Goal: Task Accomplishment & Management: Use online tool/utility

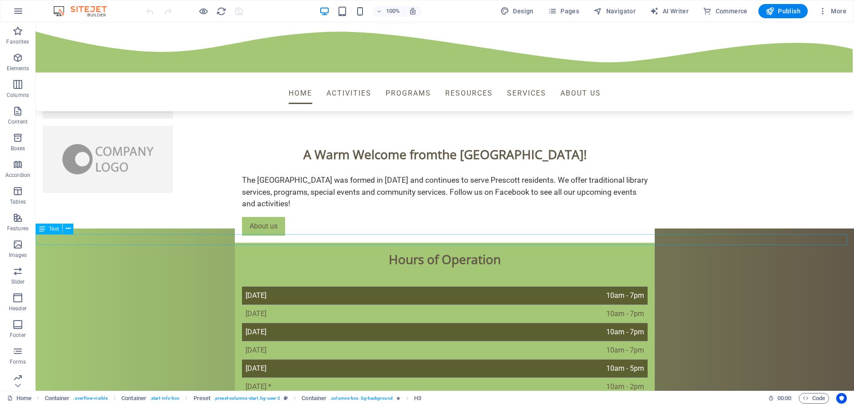
scroll to position [730, 0]
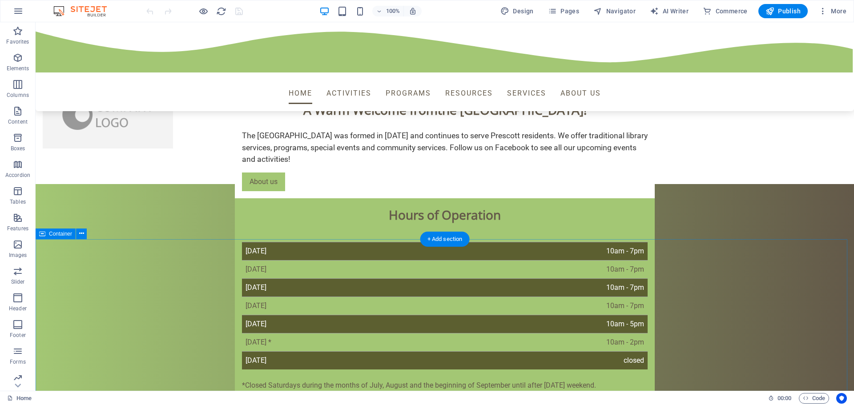
click at [21, 60] on icon "button" at bounding box center [17, 58] width 11 height 11
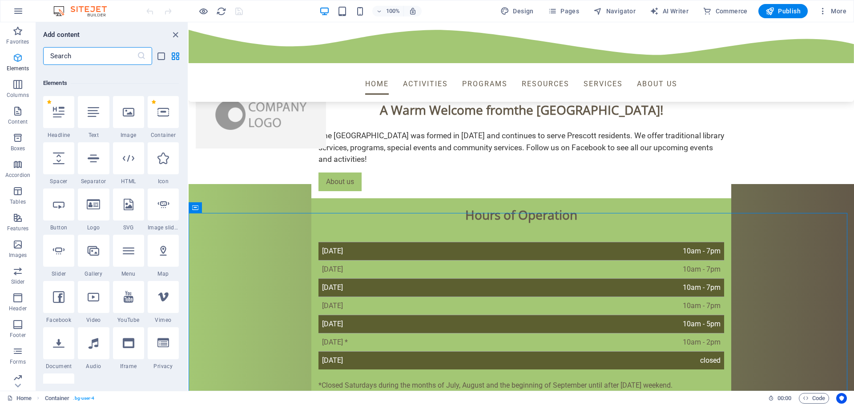
scroll to position [95, 0]
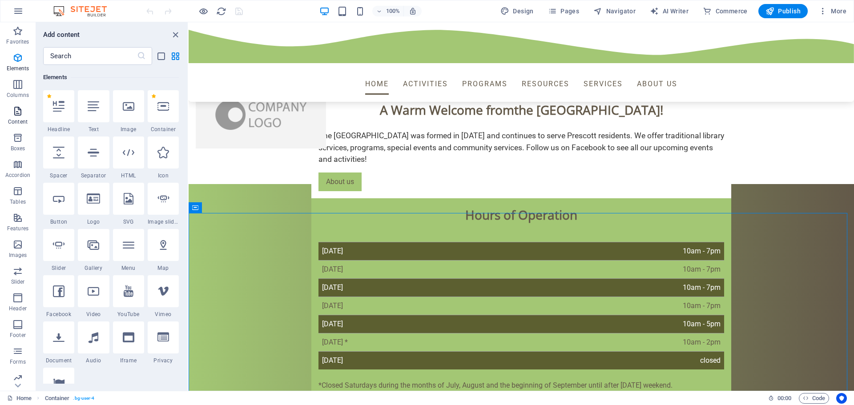
click at [17, 119] on p "Content" at bounding box center [18, 121] width 20 height 7
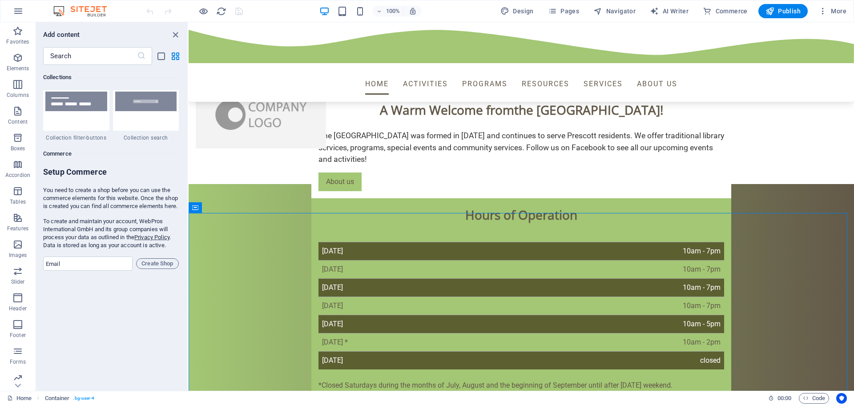
scroll to position [8500, 0]
click at [67, 60] on input "text" at bounding box center [90, 56] width 94 height 18
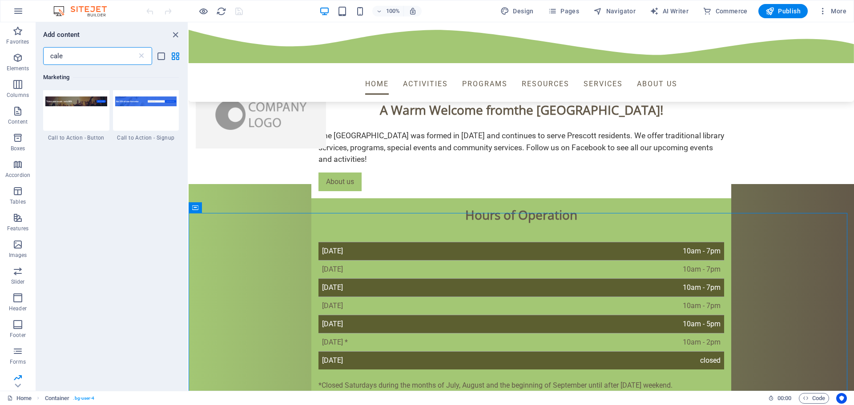
scroll to position [0, 0]
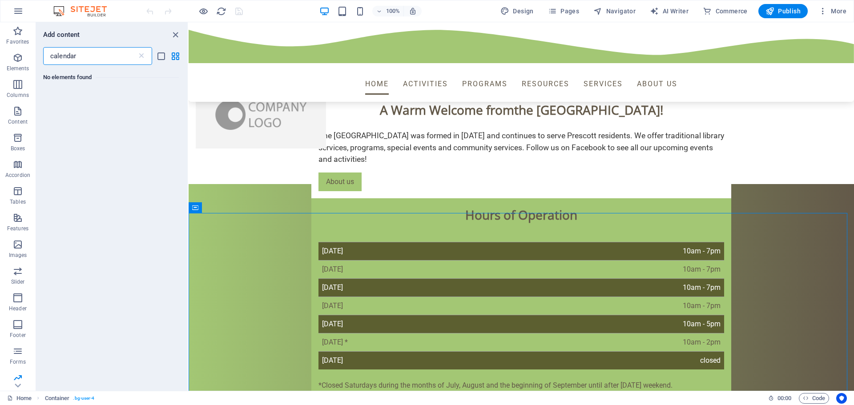
type input "calendar"
click at [116, 57] on input "calendar" at bounding box center [90, 56] width 94 height 18
click at [15, 138] on icon "button" at bounding box center [17, 138] width 11 height 11
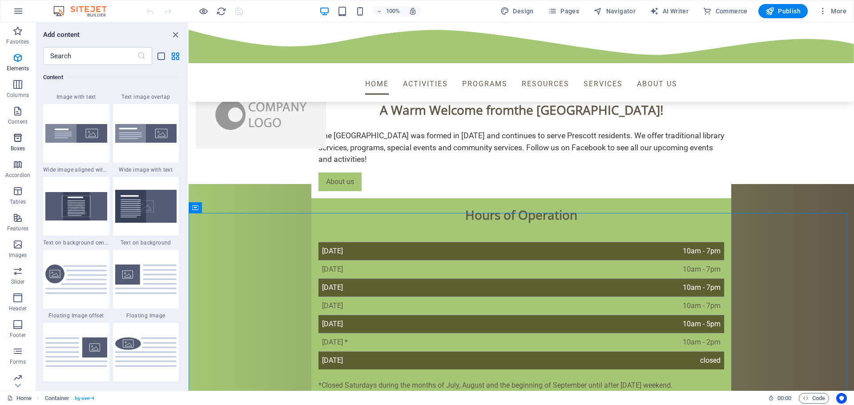
scroll to position [2455, 0]
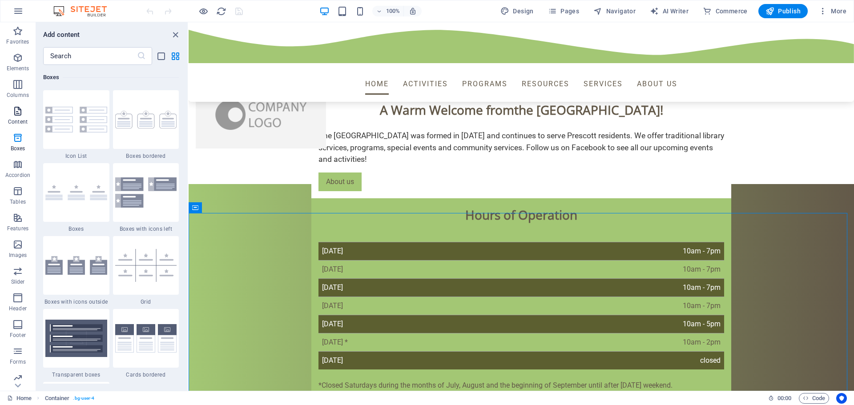
click at [14, 113] on icon "button" at bounding box center [17, 111] width 11 height 11
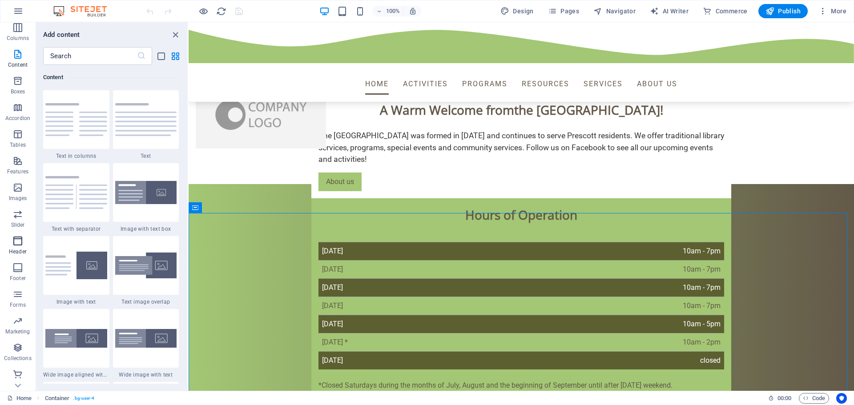
scroll to position [58, 0]
click at [234, 207] on icon at bounding box center [234, 207] width 5 height 9
click at [616, 13] on span "Navigator" at bounding box center [615, 11] width 42 height 9
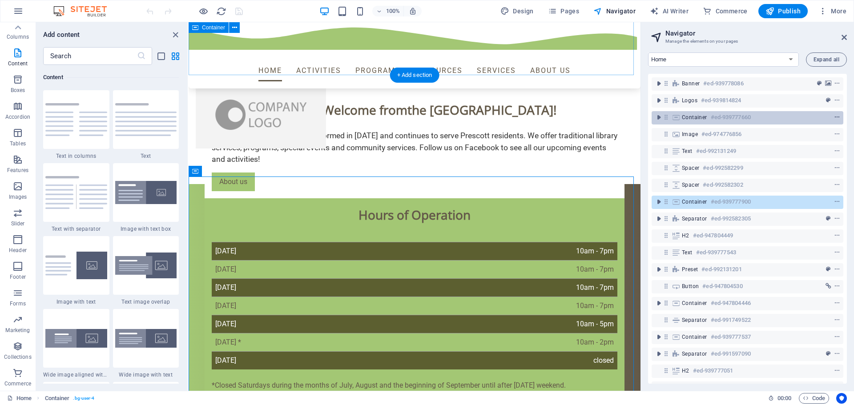
click at [837, 117] on icon "context-menu" at bounding box center [837, 117] width 6 height 6
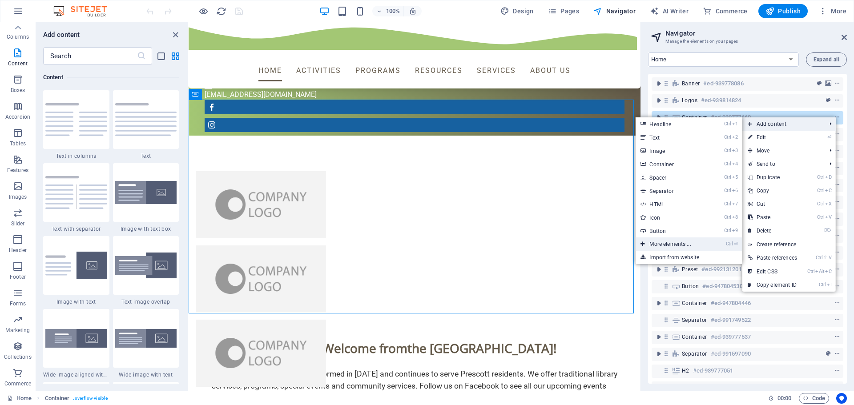
click at [641, 245] on icon at bounding box center [643, 244] width 4 height 13
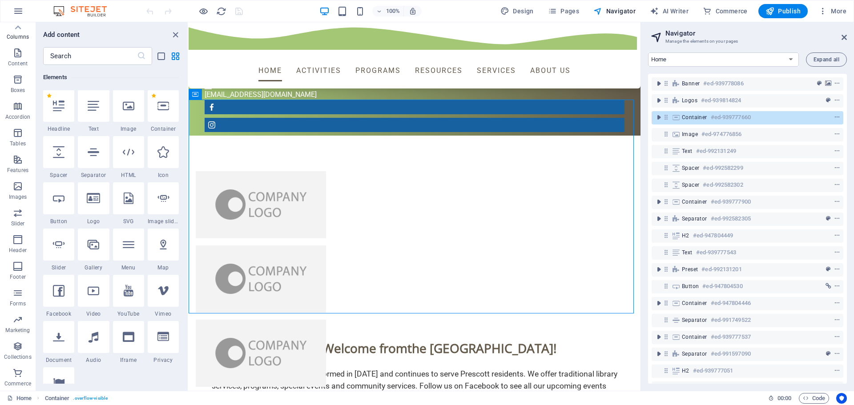
scroll to position [95, 0]
click at [273, 60] on nav "Home Activities Programs Resources Services About us" at bounding box center [415, 70] width 406 height 21
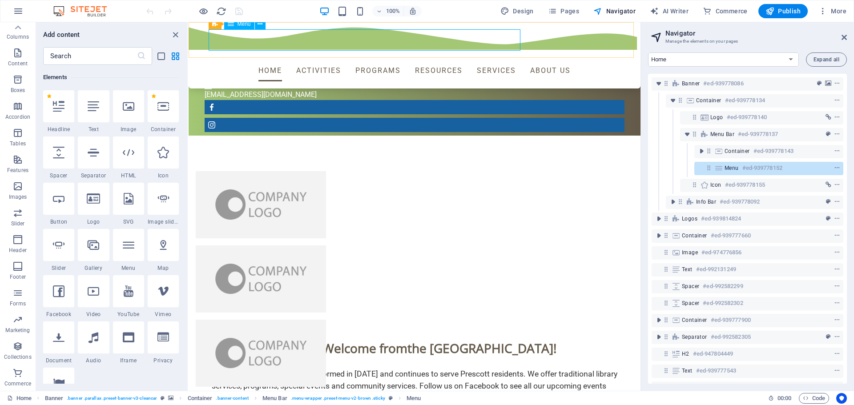
click at [335, 60] on nav "Home Activities Programs Resources Services About us" at bounding box center [415, 70] width 406 height 21
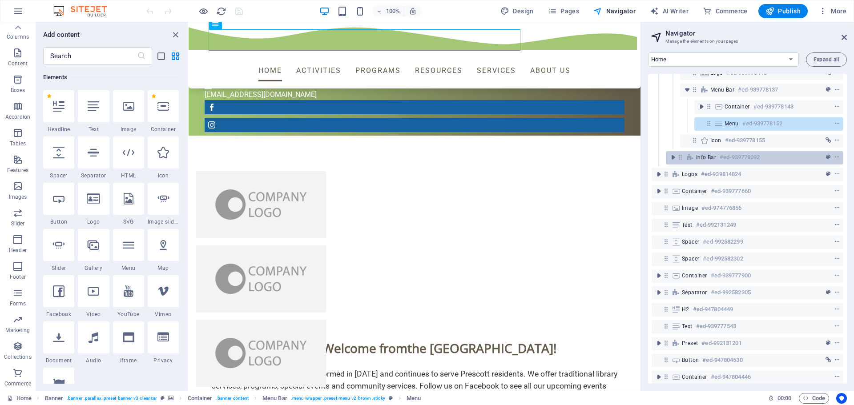
scroll to position [0, 0]
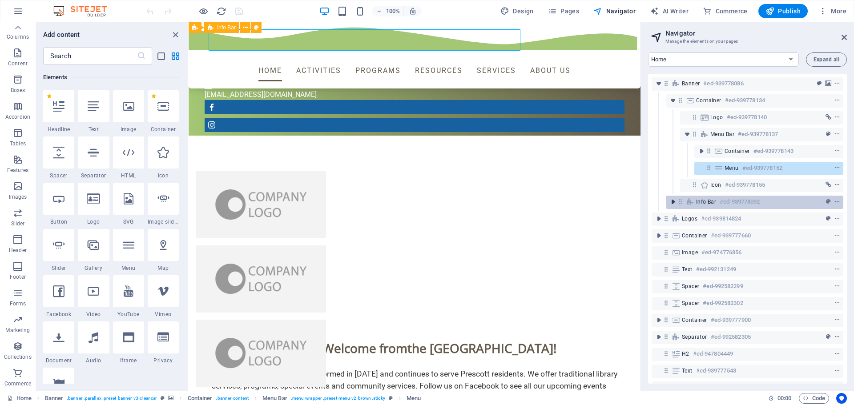
click at [672, 203] on icon "toggle-expand" at bounding box center [673, 202] width 9 height 9
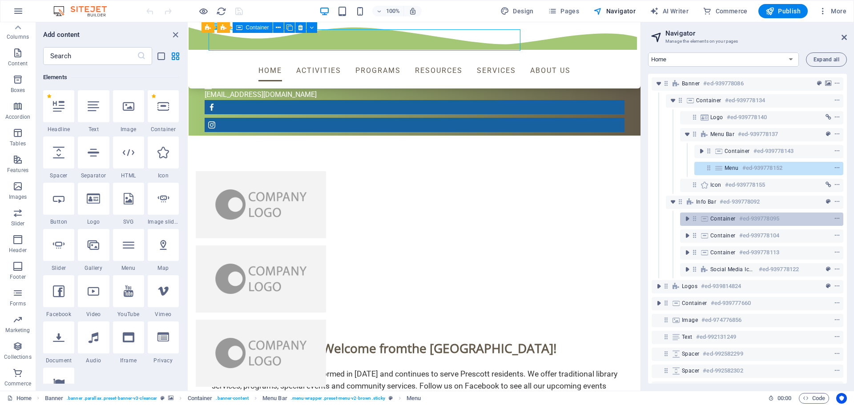
click at [727, 219] on span "Container" at bounding box center [723, 218] width 25 height 7
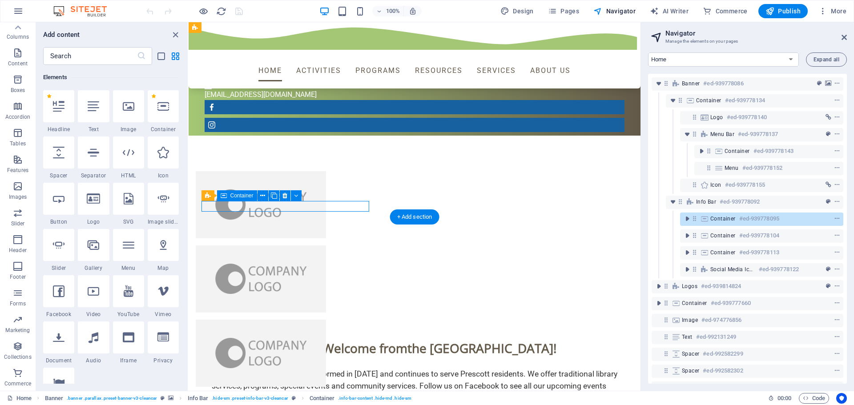
scroll to position [236, 0]
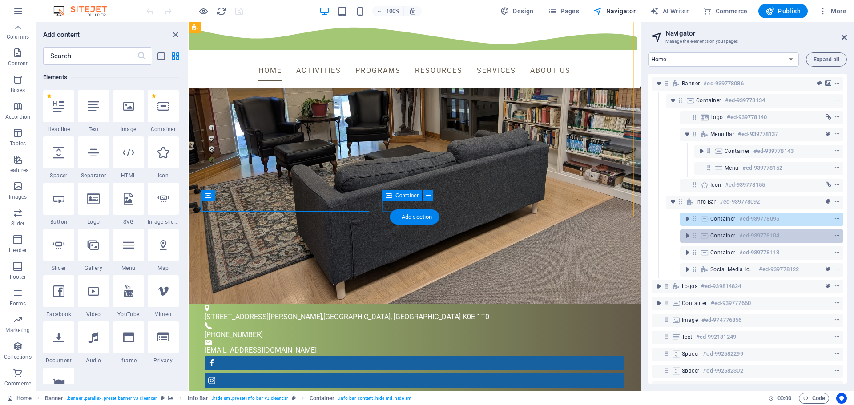
click at [727, 236] on span "Container" at bounding box center [723, 235] width 25 height 7
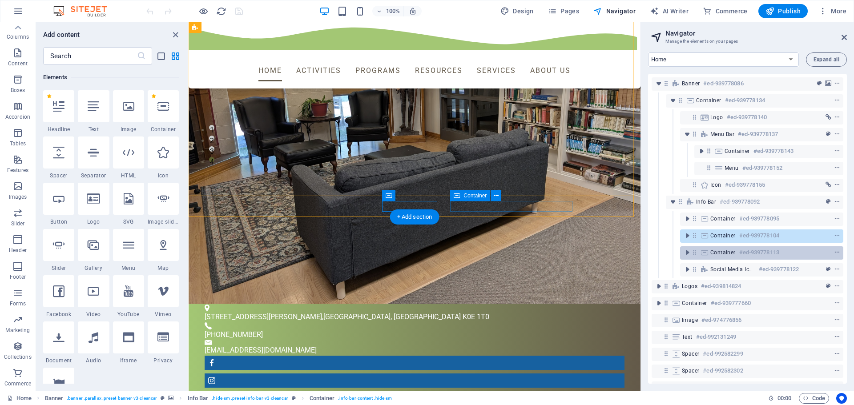
click at [726, 253] on span "Container" at bounding box center [723, 252] width 25 height 7
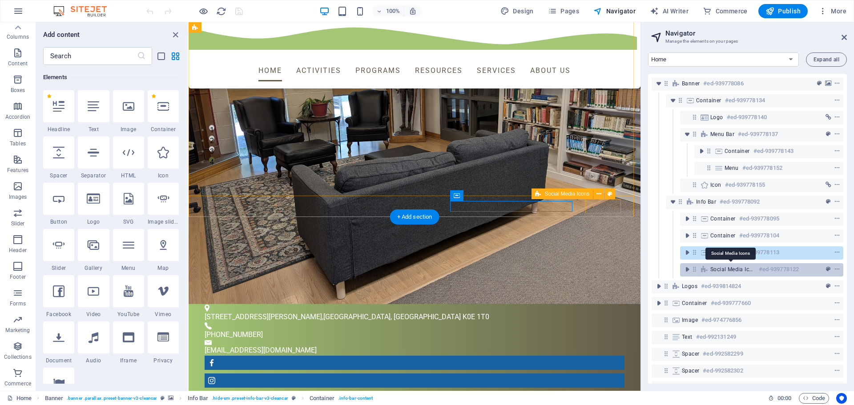
click at [732, 270] on span "Social Media Icons" at bounding box center [733, 269] width 45 height 7
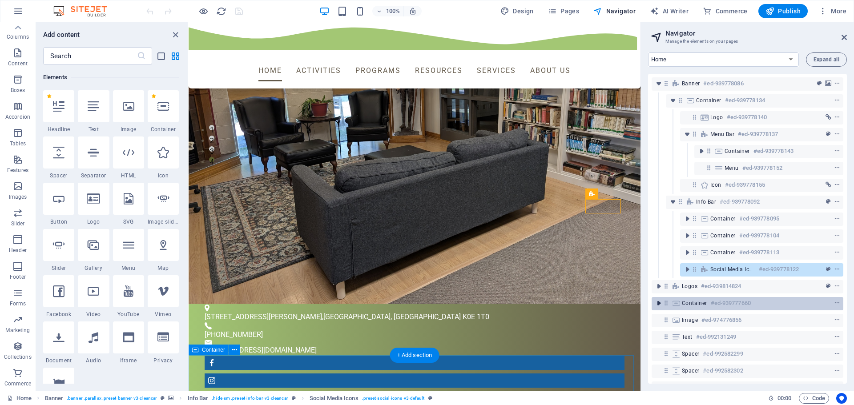
click at [658, 305] on icon "toggle-expand" at bounding box center [659, 303] width 9 height 9
click at [702, 304] on span "Container" at bounding box center [694, 303] width 25 height 7
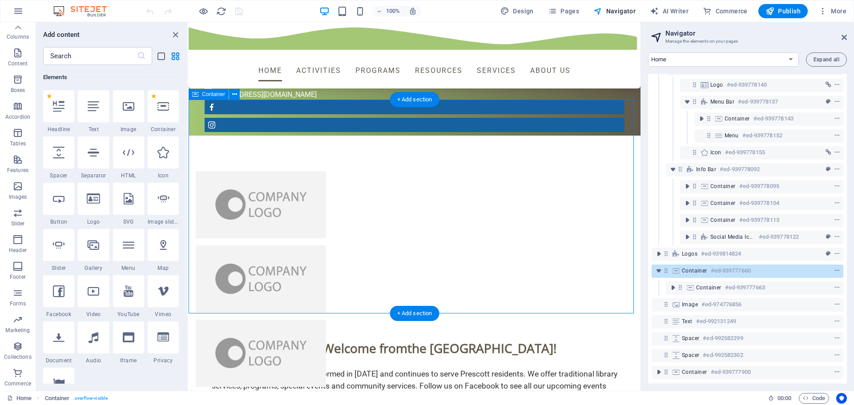
scroll to position [45, 0]
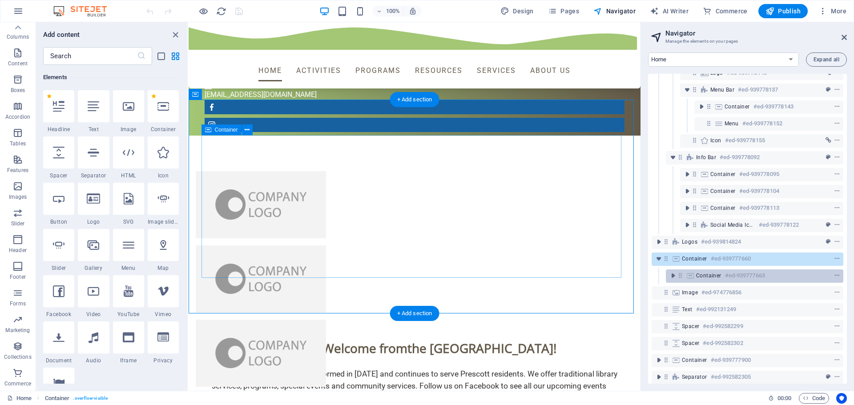
click at [710, 275] on span "Container" at bounding box center [708, 275] width 25 height 7
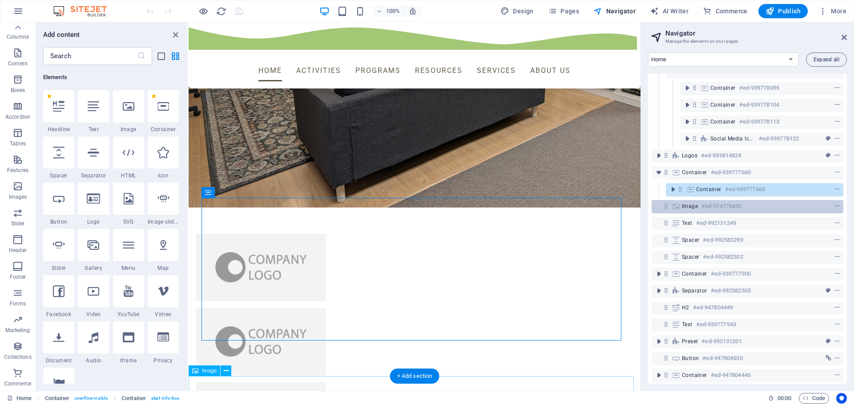
scroll to position [134, 0]
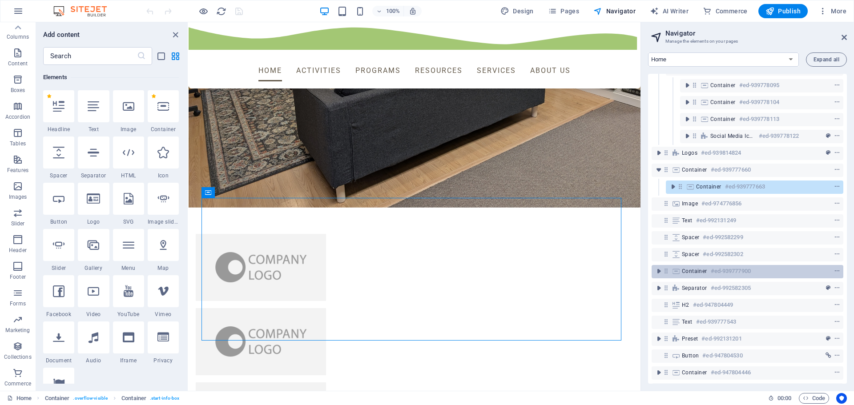
click at [712, 272] on h6 "#ed-939777900" at bounding box center [731, 271] width 40 height 11
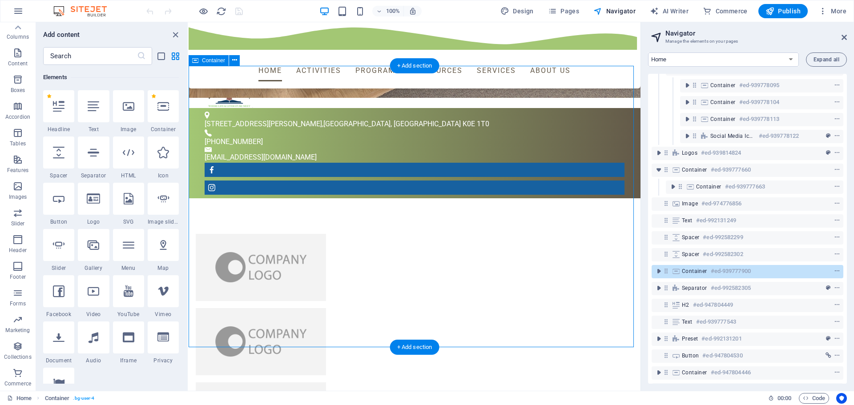
scroll to position [841, 0]
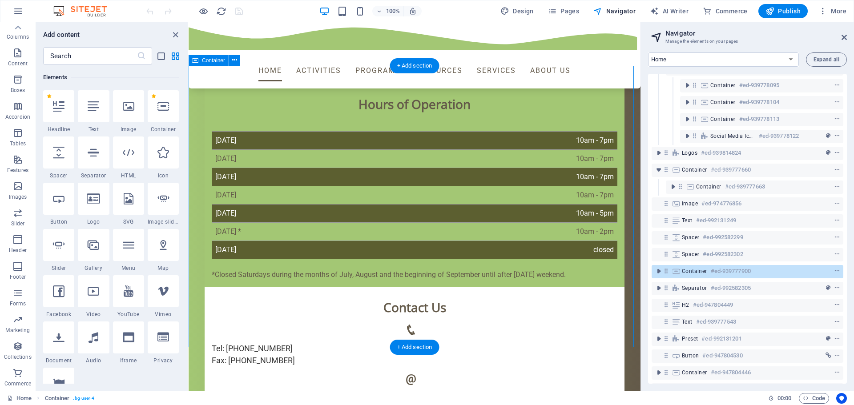
click at [667, 272] on icon at bounding box center [667, 271] width 8 height 8
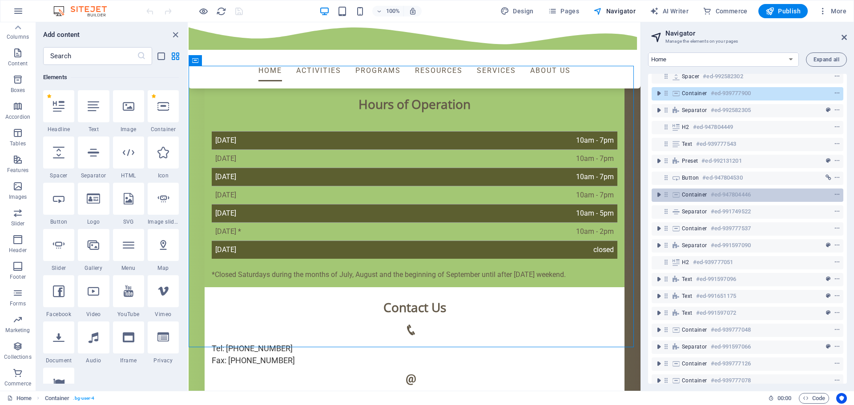
scroll to position [343, 0]
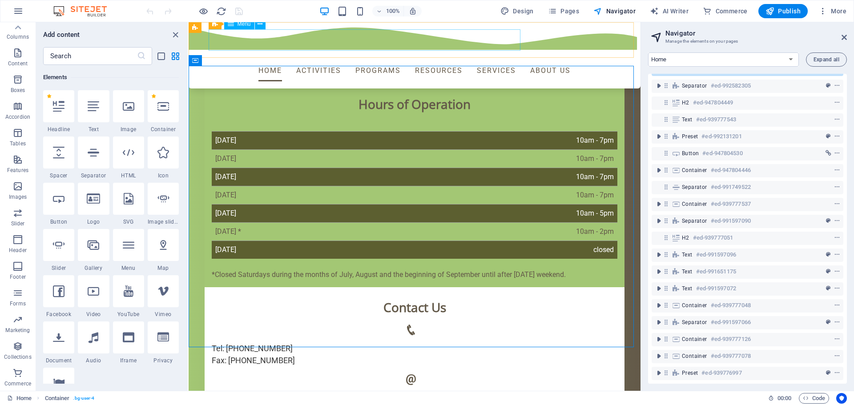
click at [495, 60] on nav "Home Activities Programs Resources Services About us" at bounding box center [415, 70] width 406 height 21
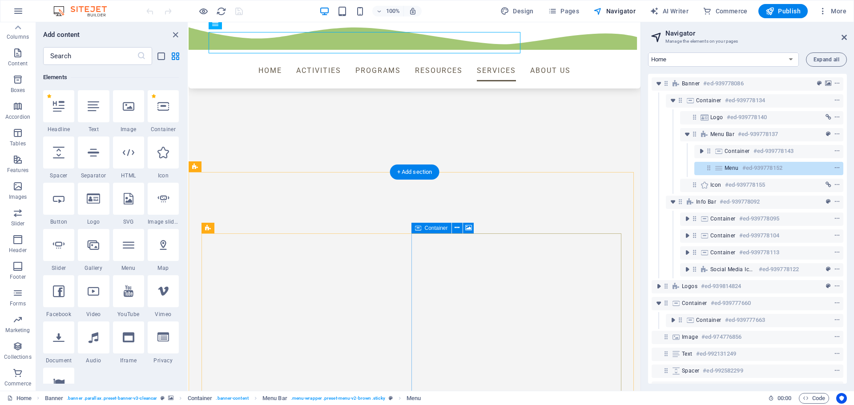
scroll to position [2354, 0]
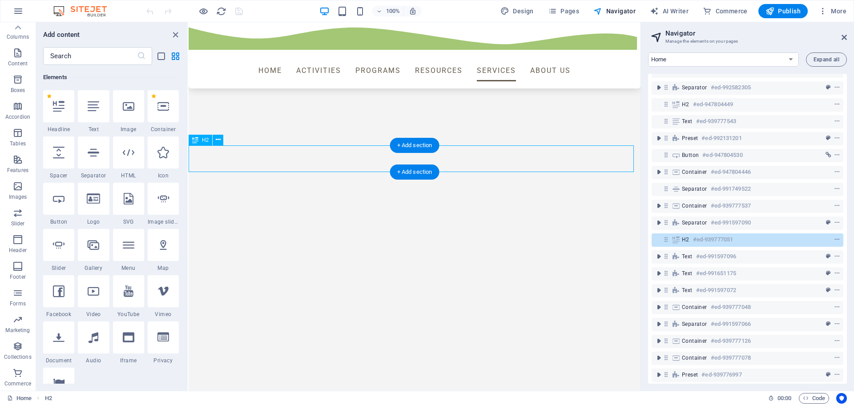
scroll to position [343, 0]
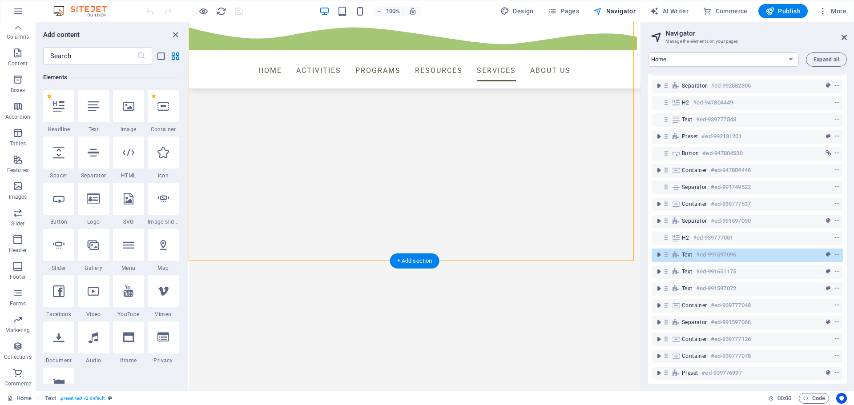
scroll to position [2666, 0]
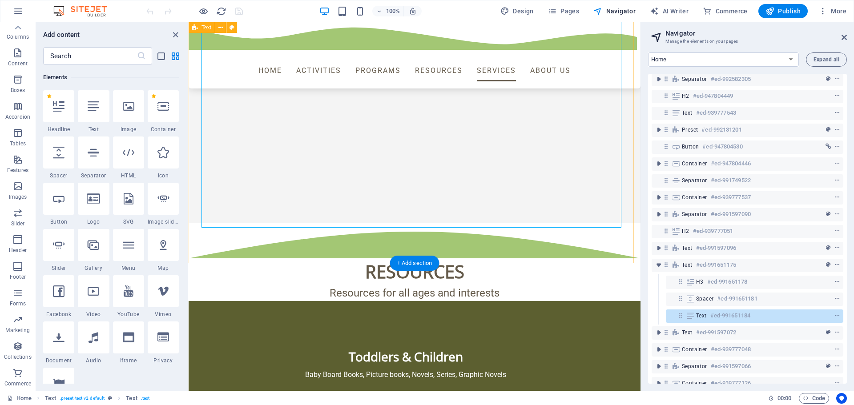
scroll to position [2977, 0]
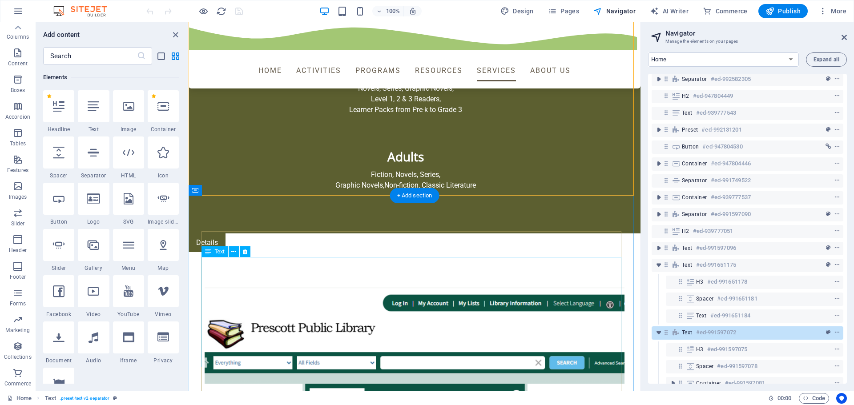
scroll to position [3378, 0]
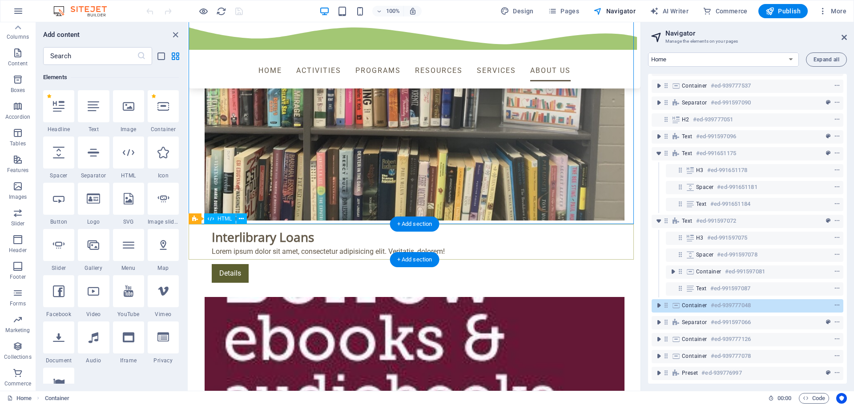
scroll to position [4045, 0]
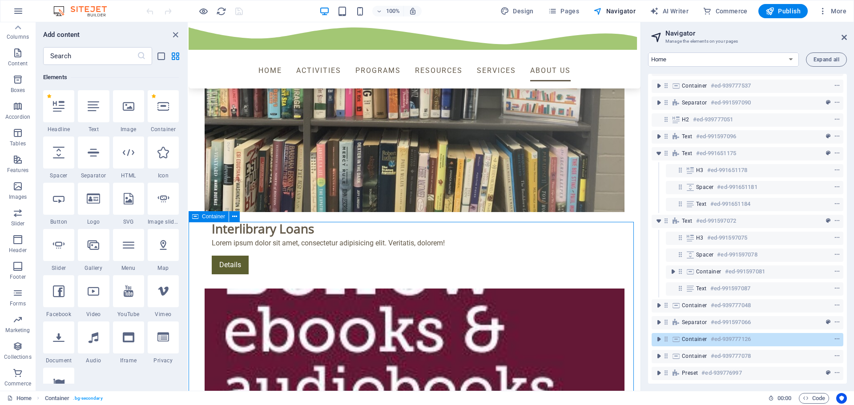
click at [219, 216] on span "Container" at bounding box center [213, 216] width 23 height 5
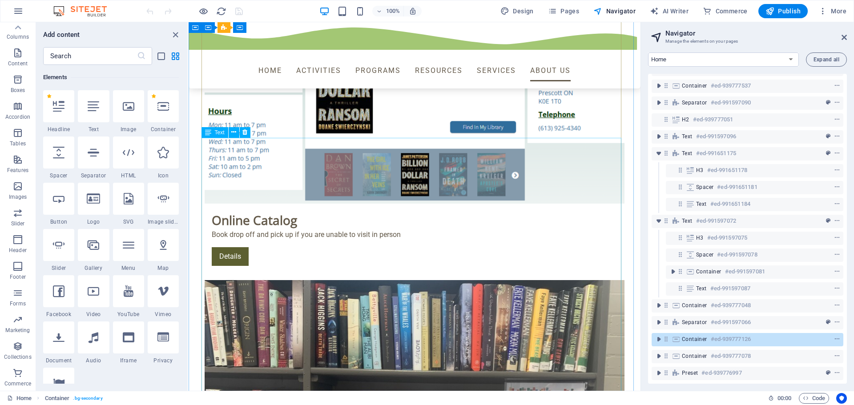
scroll to position [3689, 0]
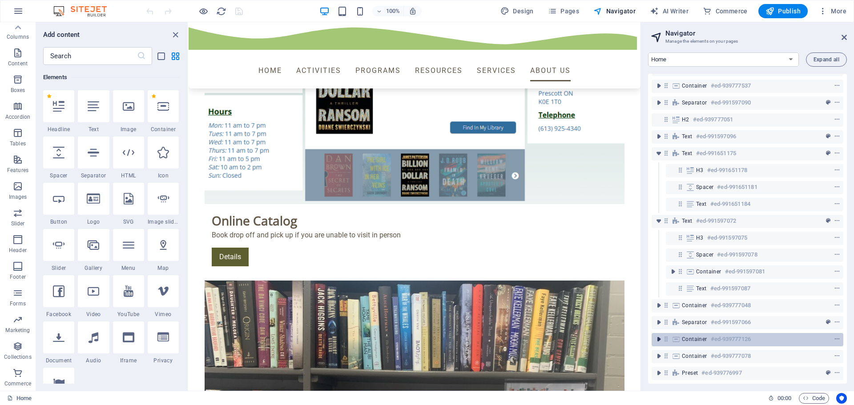
click at [659, 335] on icon "toggle-expand" at bounding box center [659, 339] width 9 height 9
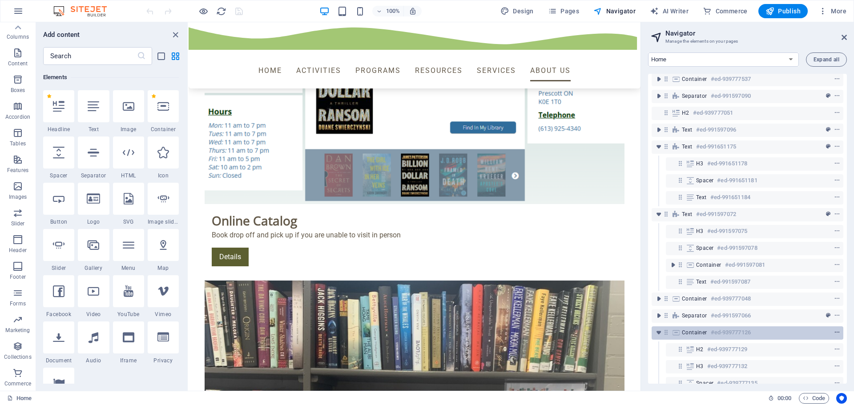
click at [836, 332] on icon "context-menu" at bounding box center [837, 333] width 6 height 6
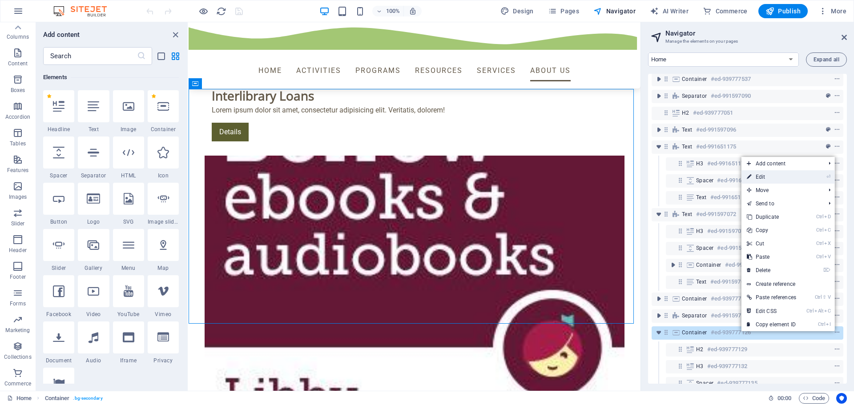
click at [762, 176] on link "⏎ Edit" at bounding box center [772, 176] width 60 height 13
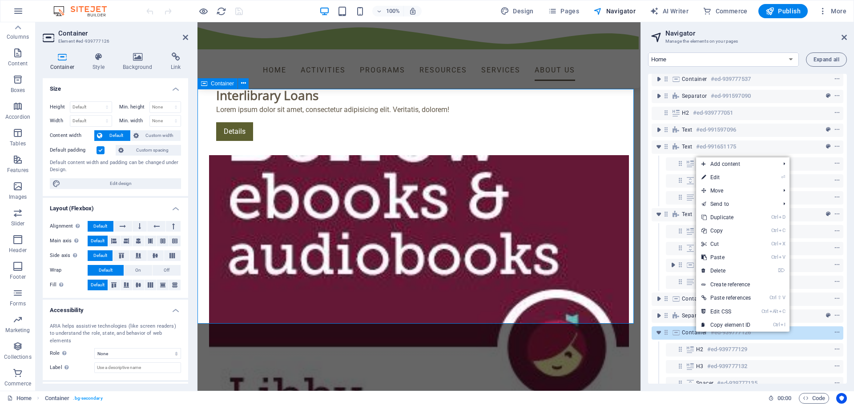
click at [696, 333] on span "Container" at bounding box center [694, 332] width 25 height 7
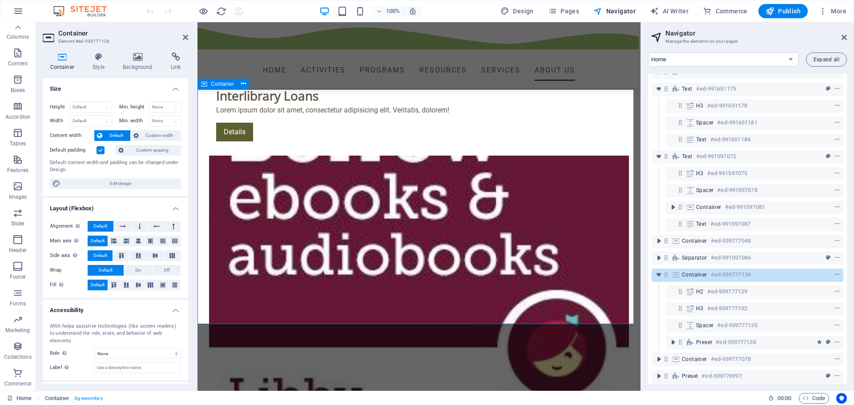
scroll to position [529, 0]
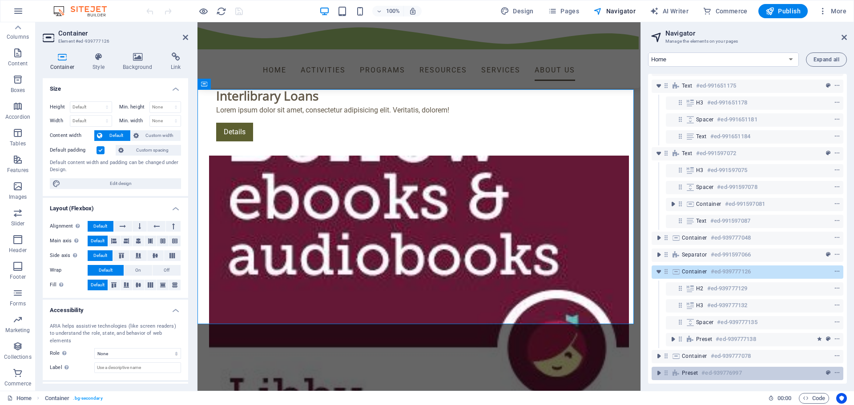
drag, startPoint x: 694, startPoint y: 267, endPoint x: 686, endPoint y: 372, distance: 105.7
click at [686, 372] on div "Banner #ed-939778086 Container #ed-939778134 Logo #ed-939778140 Menu Bar #ed-93…" at bounding box center [747, 229] width 199 height 310
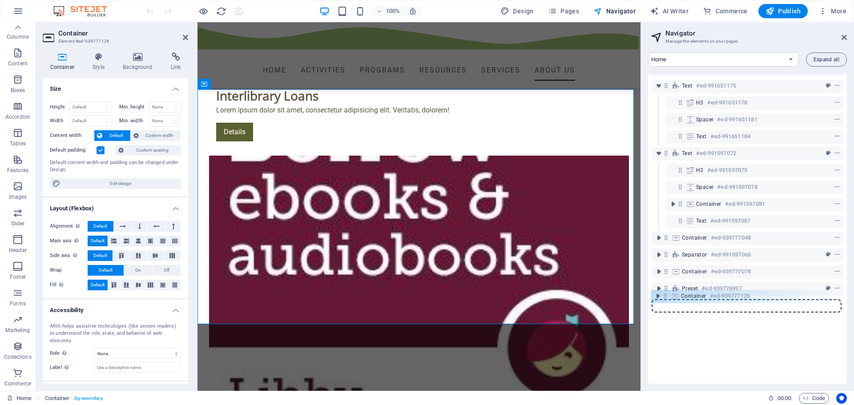
drag, startPoint x: 668, startPoint y: 267, endPoint x: 666, endPoint y: 300, distance: 33.8
click at [666, 300] on div "Banner #ed-939778086 Container #ed-939778134 Logo #ed-939778140 Menu Bar #ed-93…" at bounding box center [747, 229] width 199 height 310
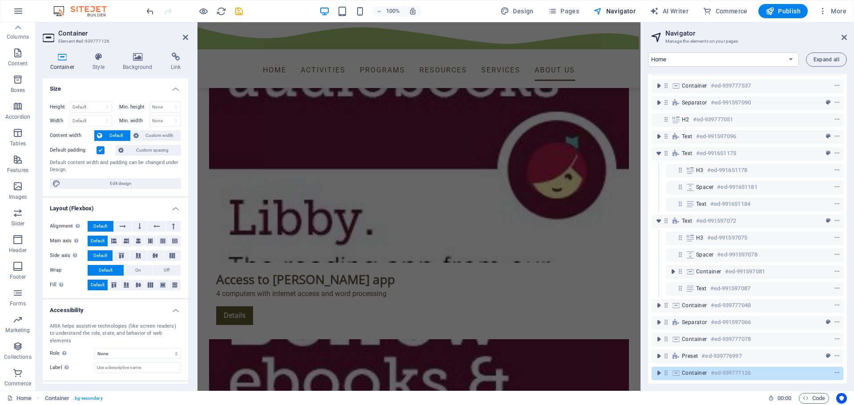
scroll to position [4405, 0]
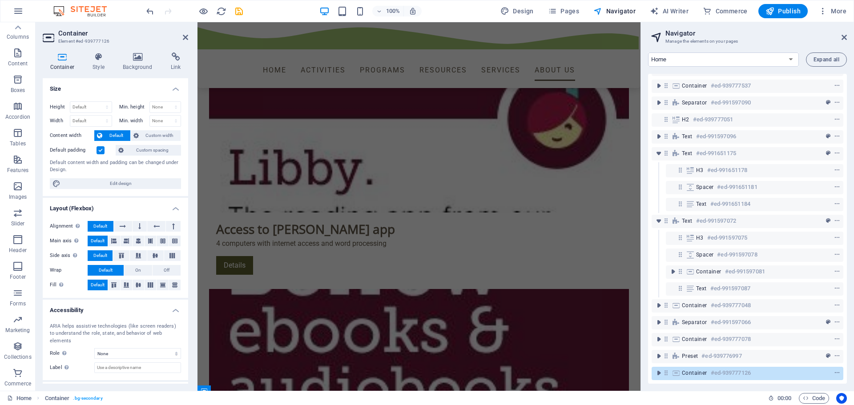
drag, startPoint x: 636, startPoint y: 291, endPoint x: 842, endPoint y: 344, distance: 212.7
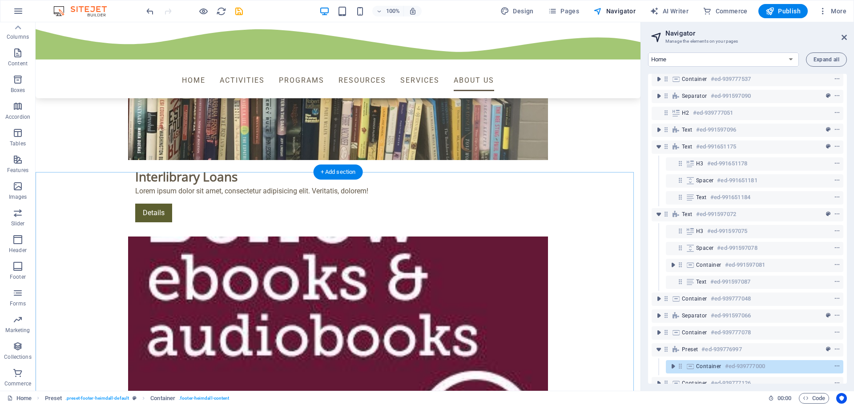
scroll to position [4121, 0]
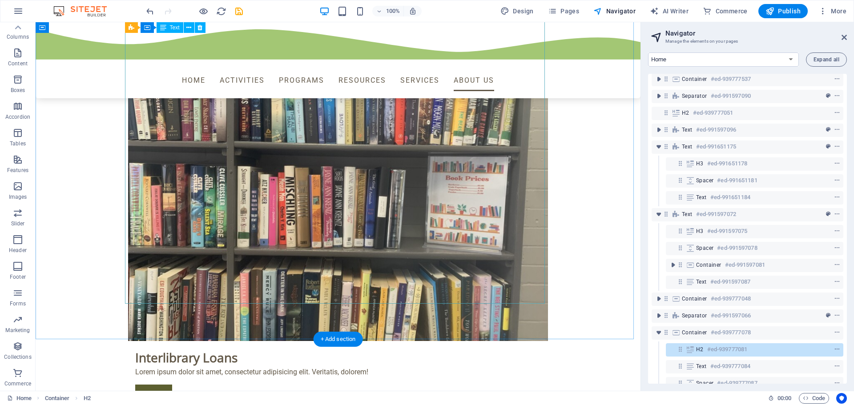
scroll to position [3899, 0]
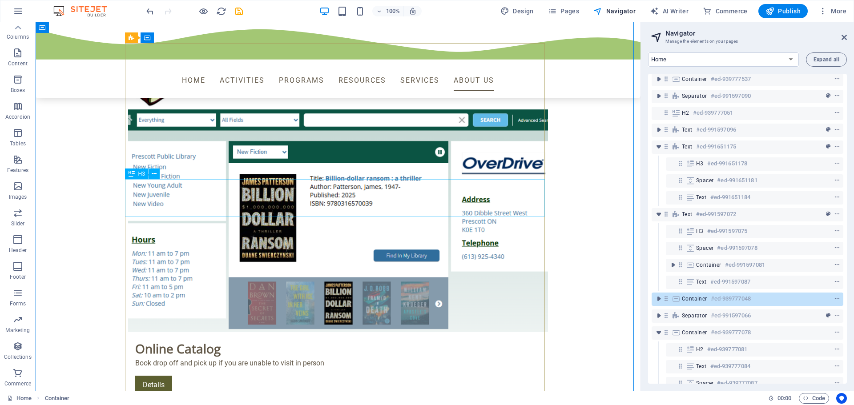
scroll to position [3454, 0]
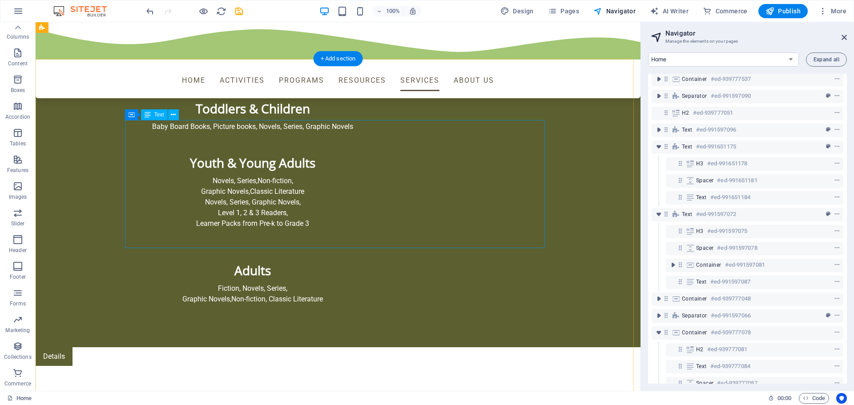
scroll to position [3187, 0]
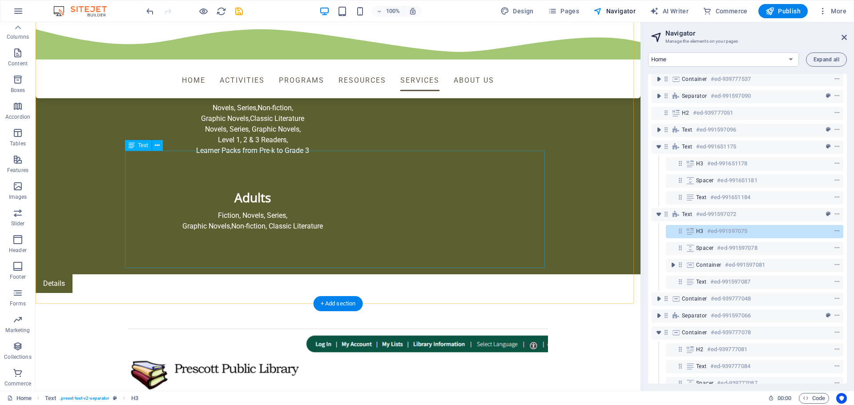
scroll to position [3320, 0]
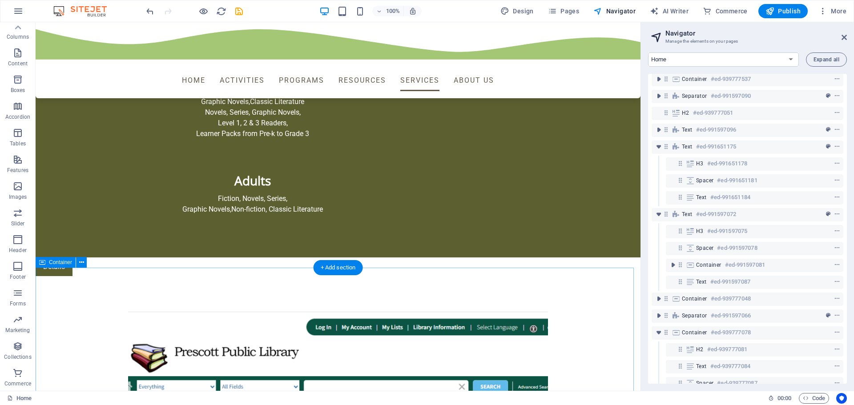
click at [657, 301] on icon "toggle-expand" at bounding box center [659, 299] width 9 height 9
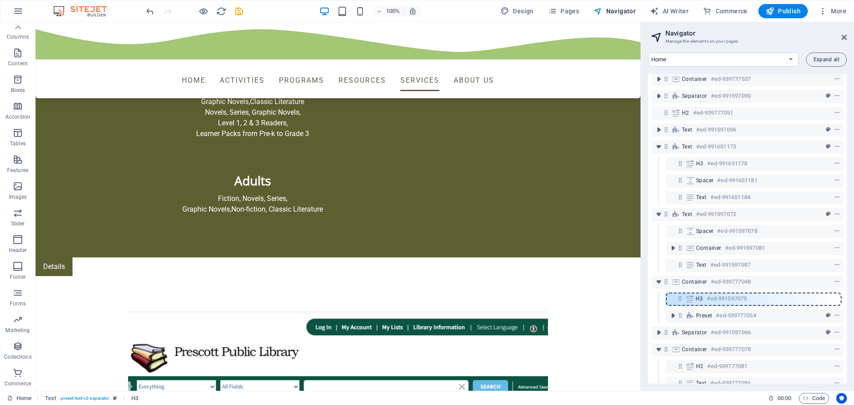
drag, startPoint x: 683, startPoint y: 230, endPoint x: 682, endPoint y: 300, distance: 70.3
click at [682, 300] on div "Banner #ed-939778086 Container #ed-939778134 Logo #ed-939778140 Menu Bar #ed-93…" at bounding box center [747, 229] width 199 height 310
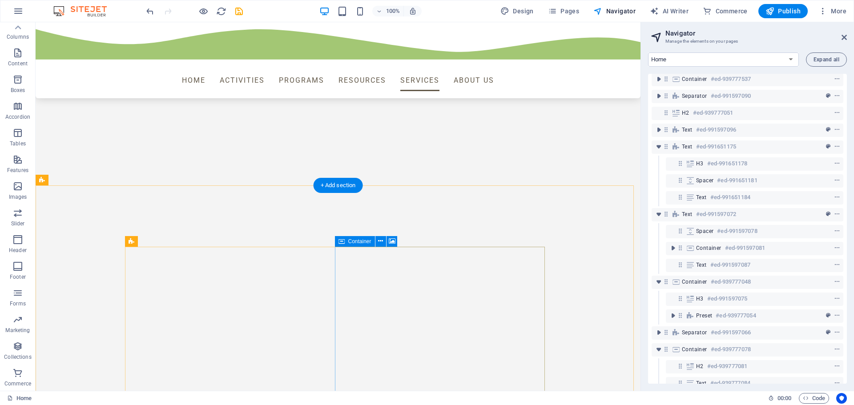
scroll to position [2367, 0]
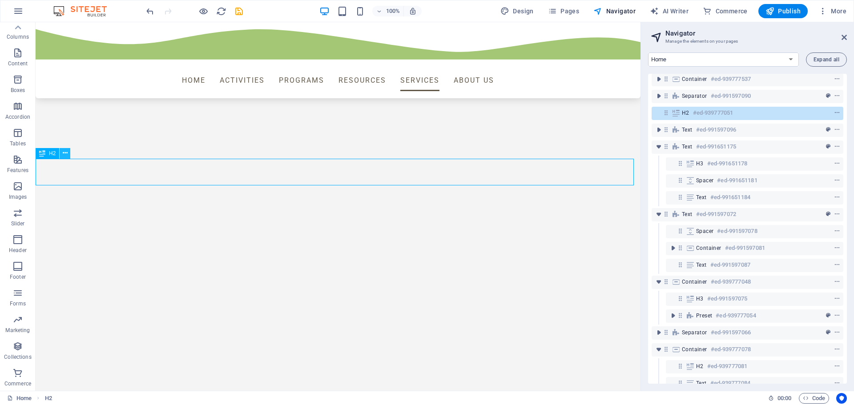
click at [64, 152] on icon at bounding box center [65, 153] width 5 height 9
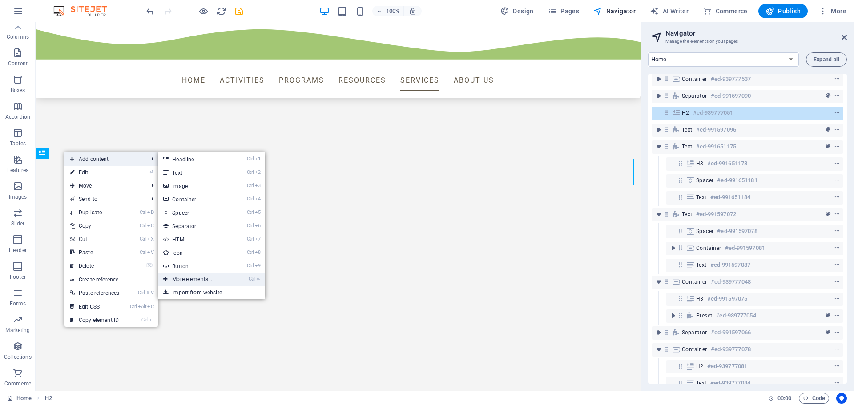
click at [190, 282] on link "Ctrl ⏎ More elements ..." at bounding box center [194, 279] width 73 height 13
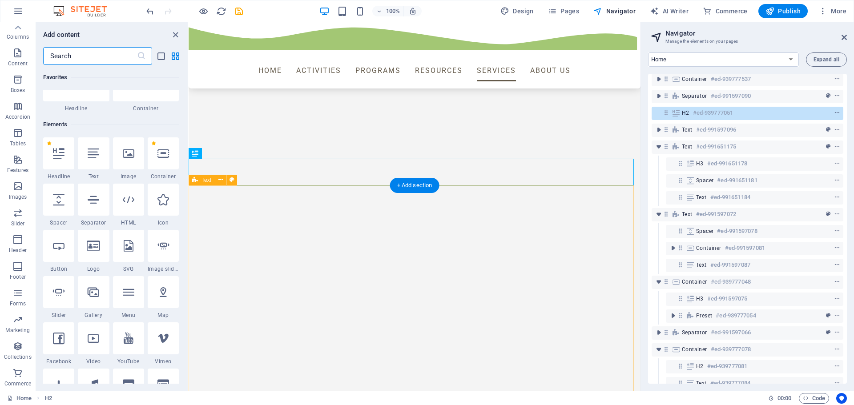
scroll to position [95, 0]
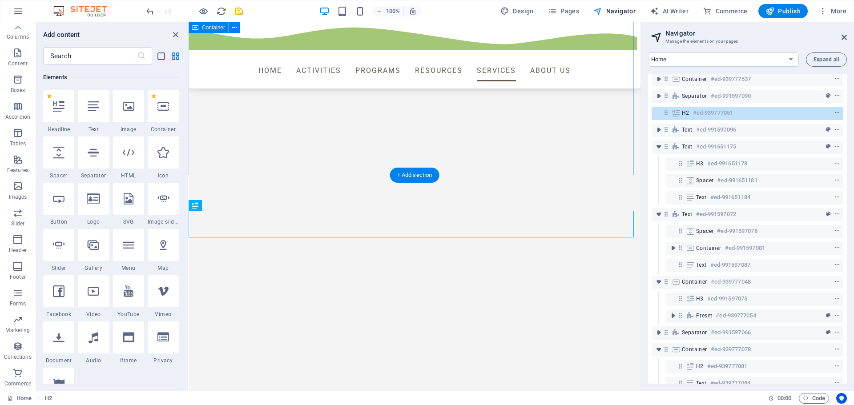
scroll to position [2207, 0]
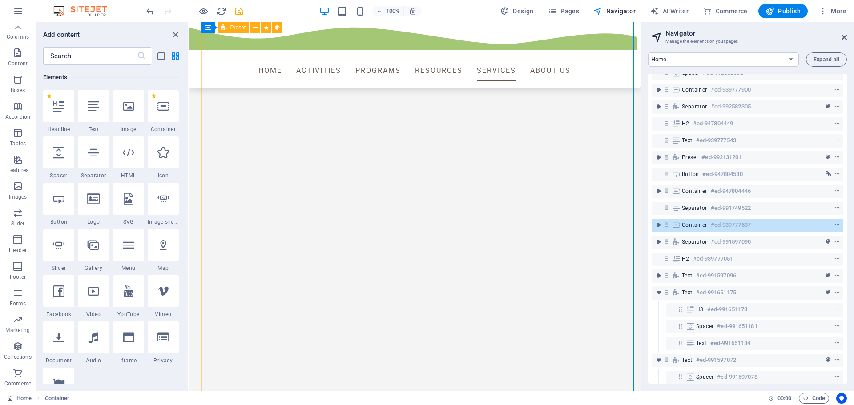
scroll to position [1896, 0]
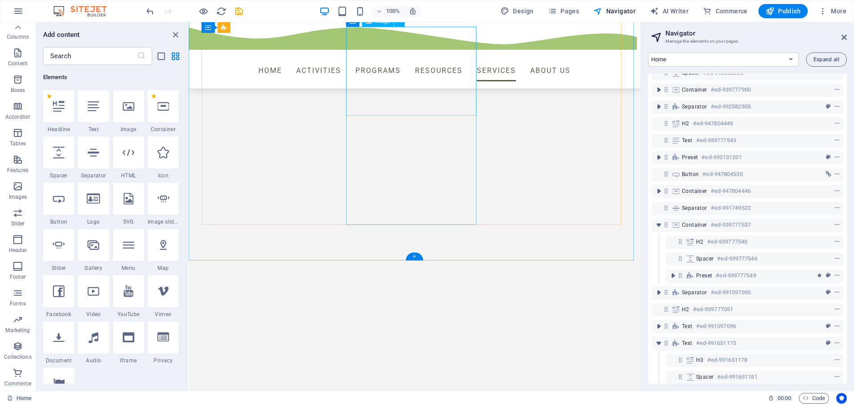
scroll to position [1718, 0]
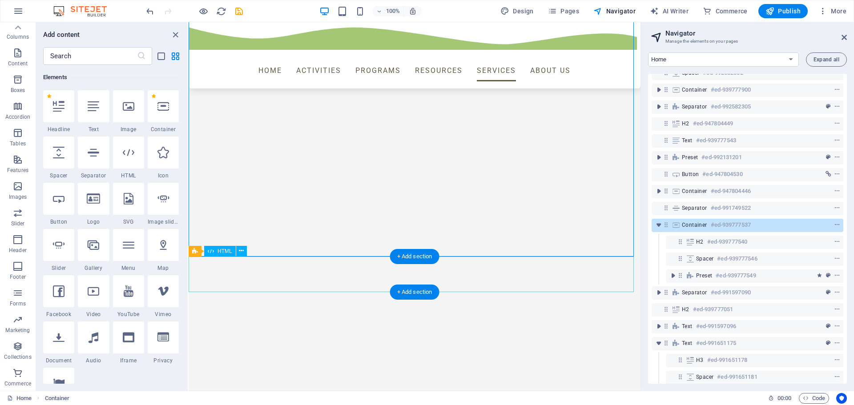
scroll to position [2207, 0]
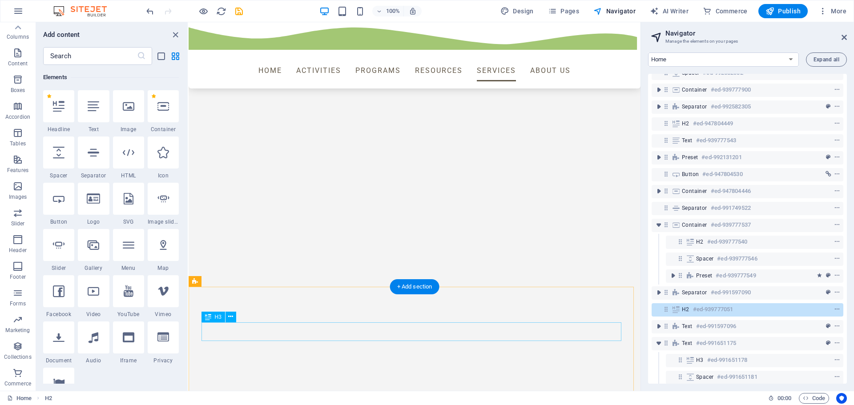
scroll to position [2563, 0]
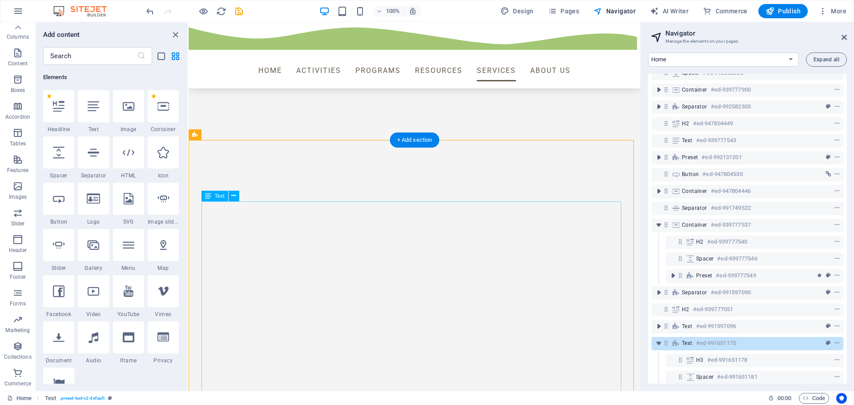
scroll to position [2697, 0]
click at [793, 60] on select "Home New page 1 Subpage Legal notice Privacy New page" at bounding box center [723, 60] width 151 height 14
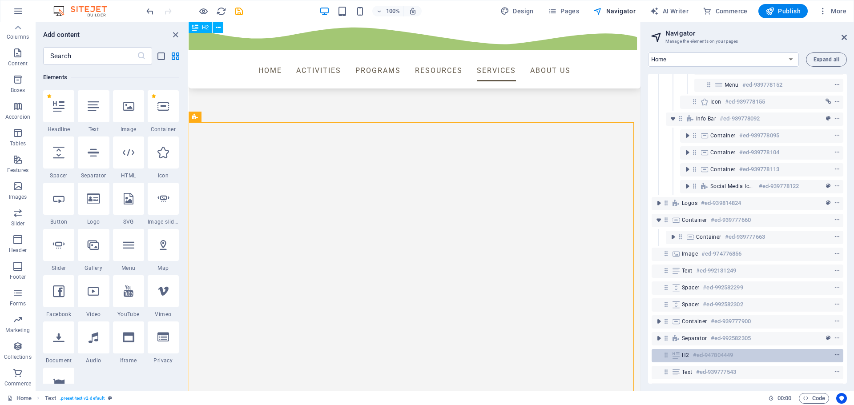
scroll to position [0, 0]
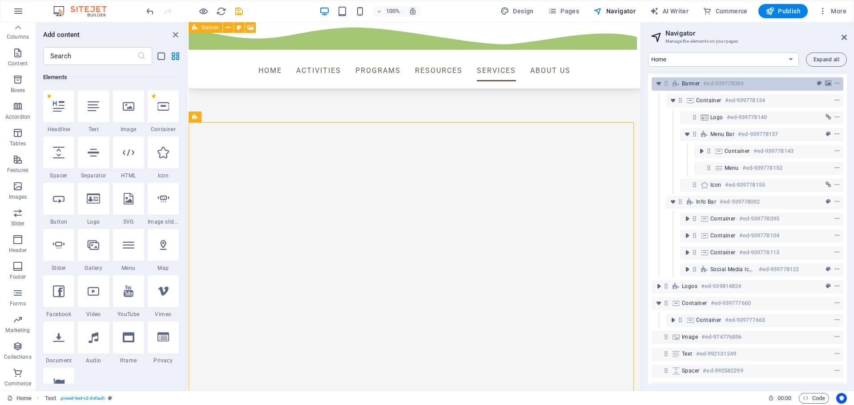
click at [701, 87] on div "Banner #ed-939778086" at bounding box center [740, 83] width 117 height 11
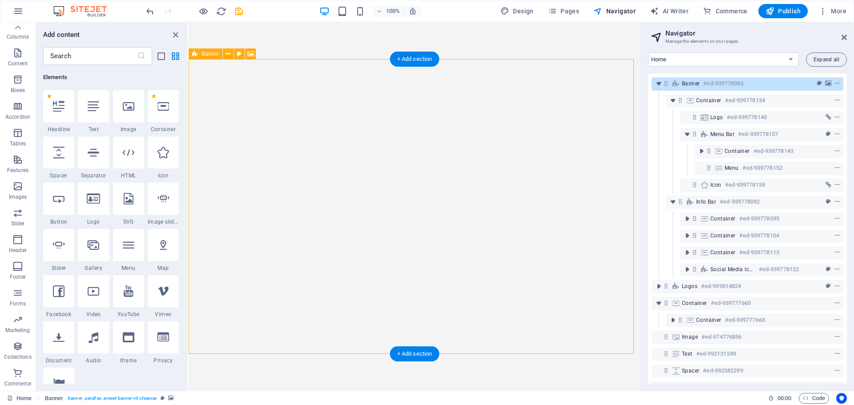
scroll to position [99, 0]
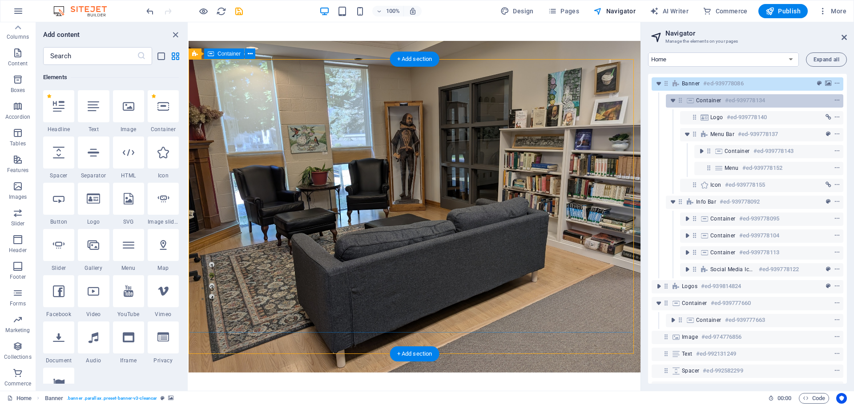
click at [700, 105] on div "Container #ed-939778134" at bounding box center [747, 100] width 103 height 11
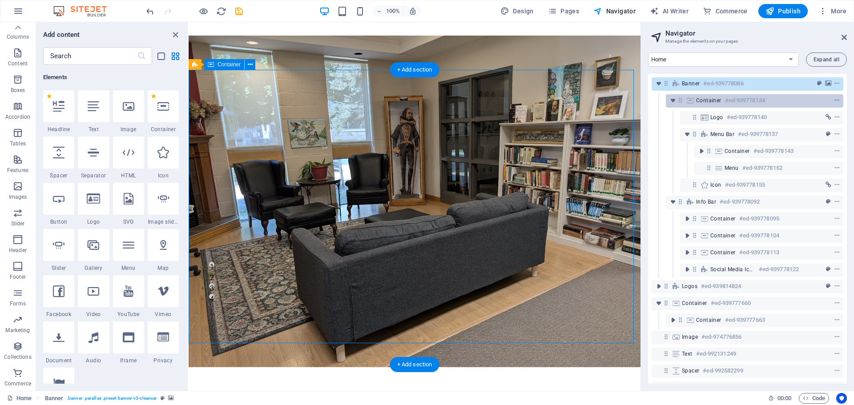
scroll to position [88, 0]
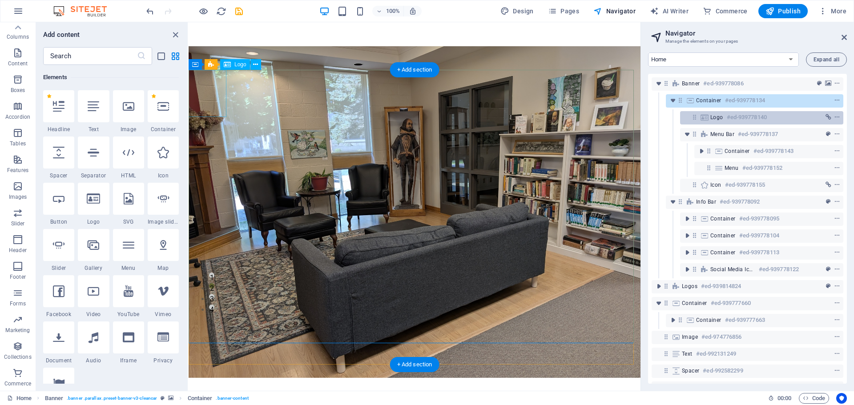
click at [703, 118] on icon at bounding box center [705, 117] width 10 height 7
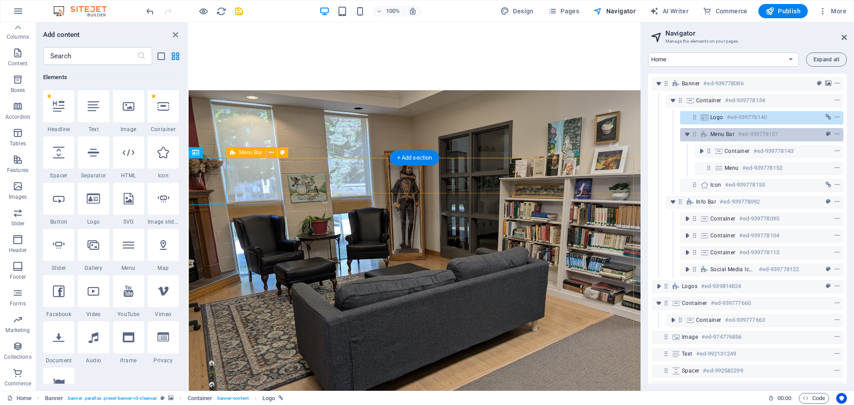
click at [704, 133] on icon at bounding box center [705, 134] width 10 height 7
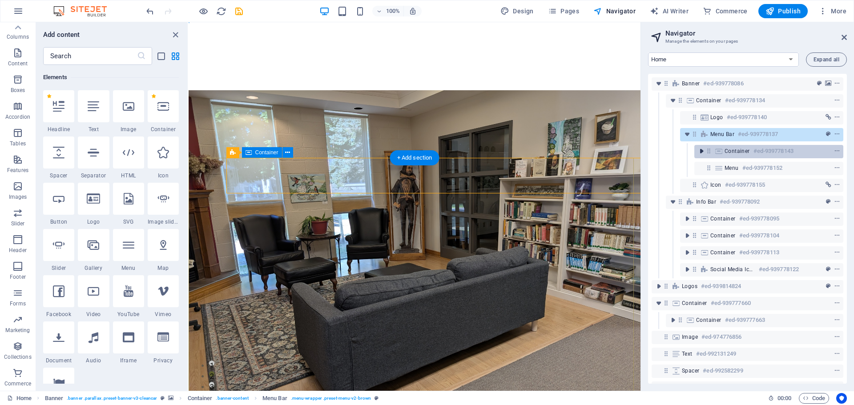
click at [704, 152] on icon "toggle-expand" at bounding box center [701, 151] width 9 height 9
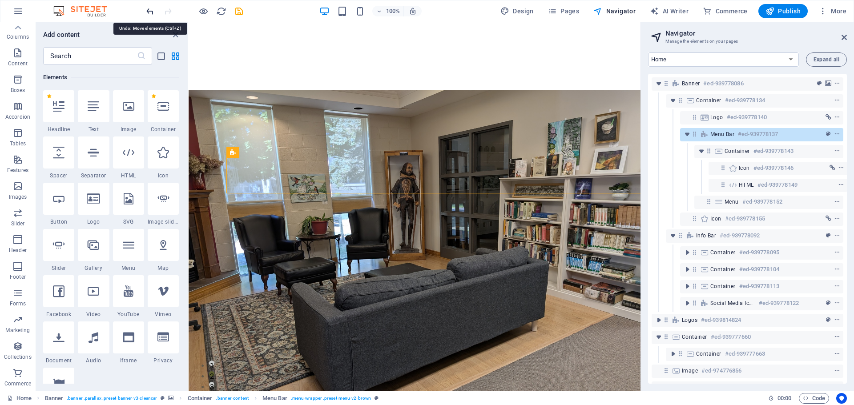
click at [147, 12] on icon "undo" at bounding box center [150, 11] width 10 height 10
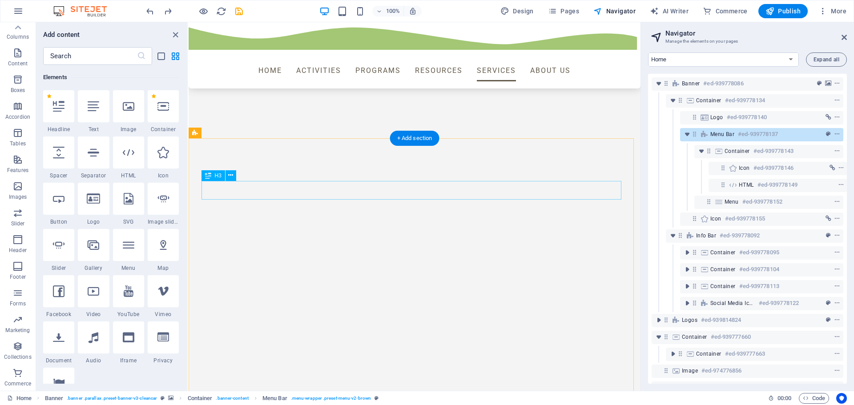
scroll to position [2390, 0]
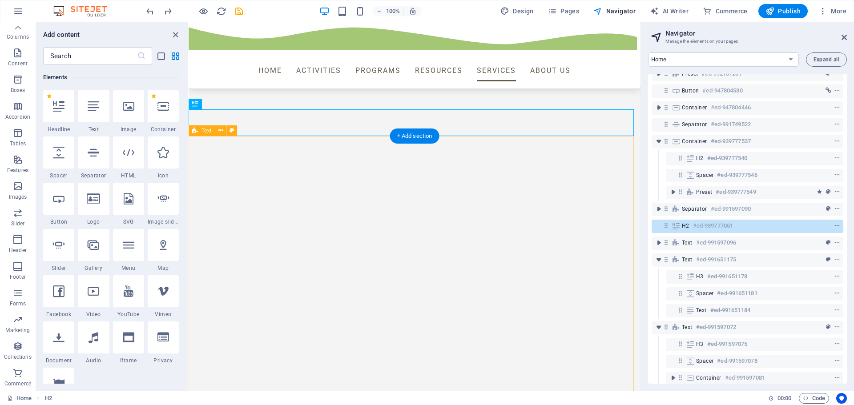
scroll to position [433, 0]
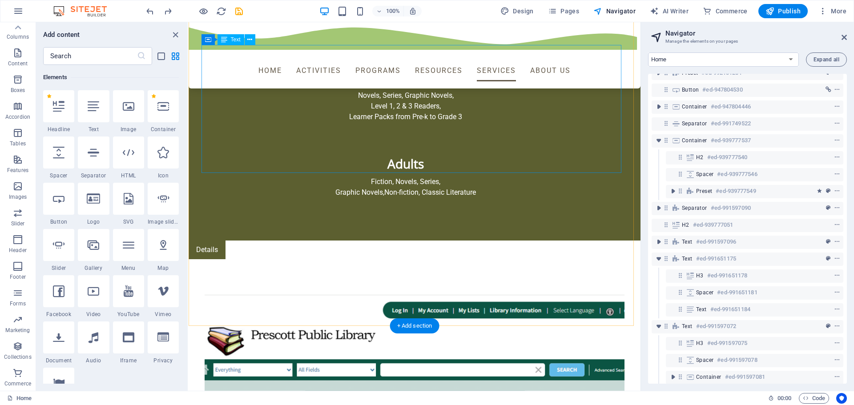
scroll to position [3325, 0]
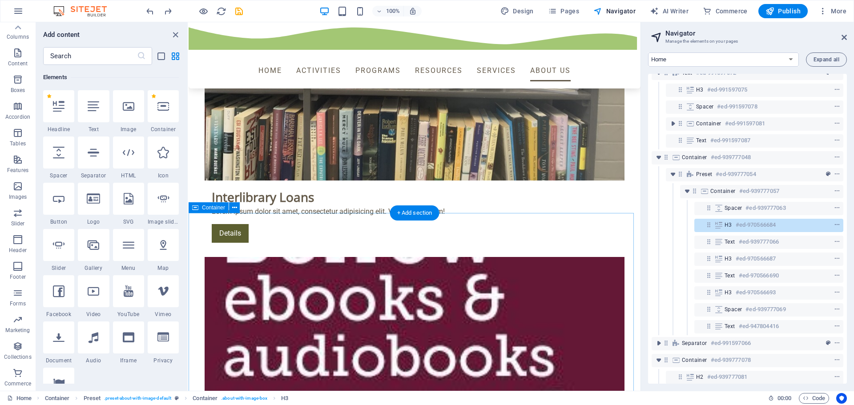
scroll to position [4081, 0]
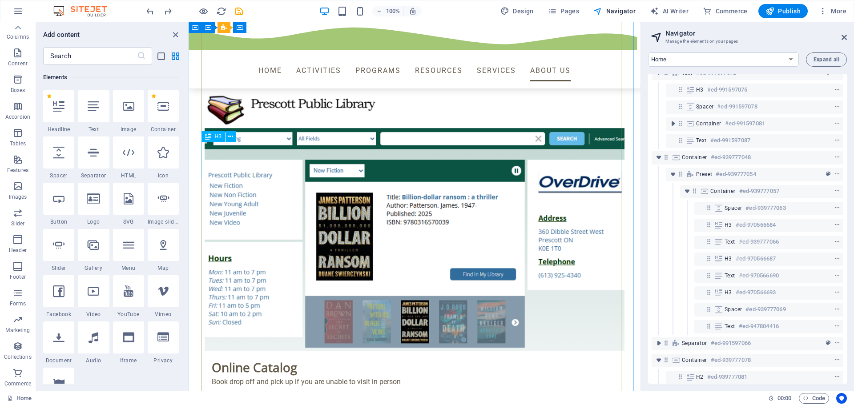
scroll to position [3503, 0]
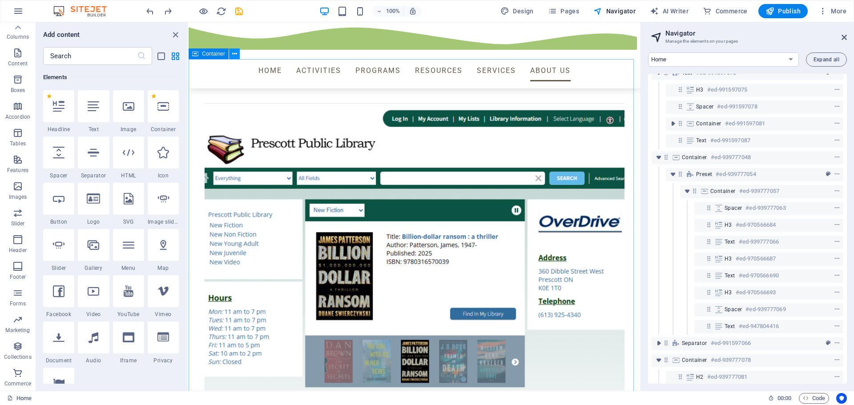
click at [233, 54] on icon at bounding box center [234, 53] width 5 height 9
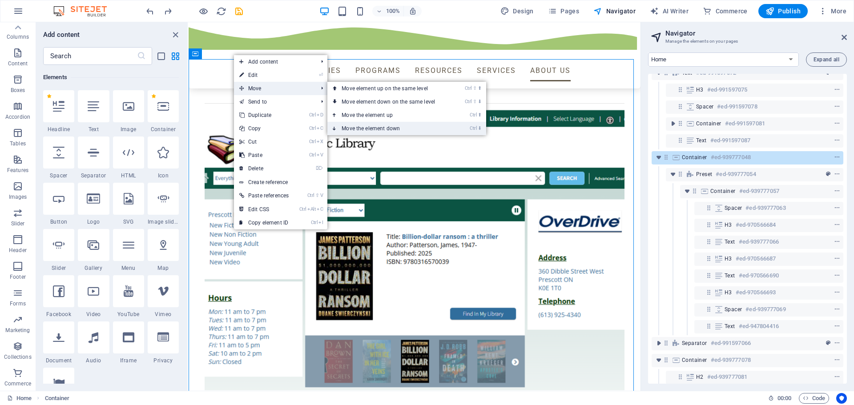
click at [368, 129] on link "Ctrl ⬇ Move the element down" at bounding box center [390, 128] width 125 height 13
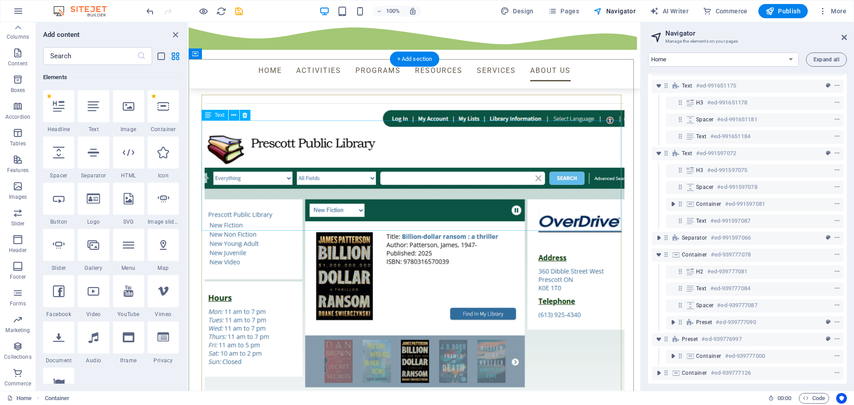
scroll to position [613, 0]
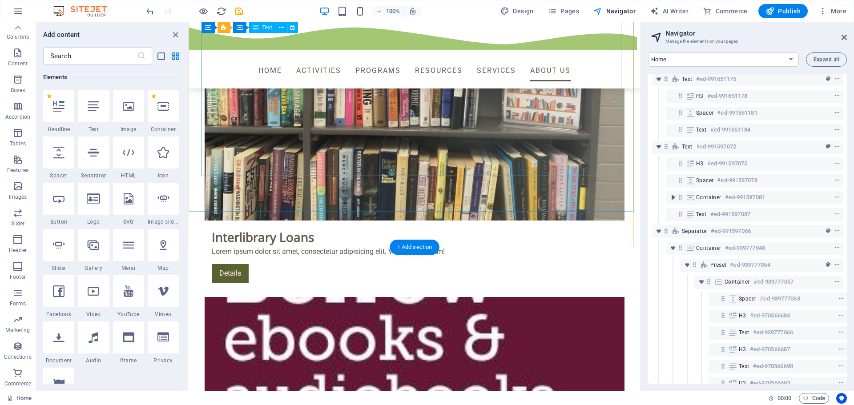
scroll to position [3859, 0]
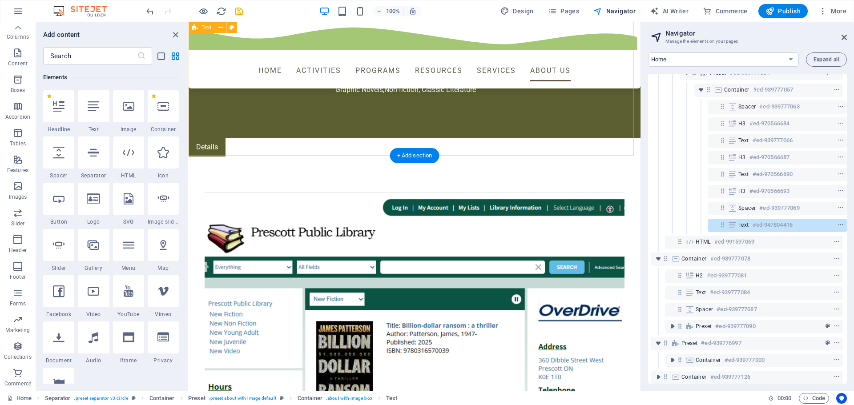
scroll to position [3236, 0]
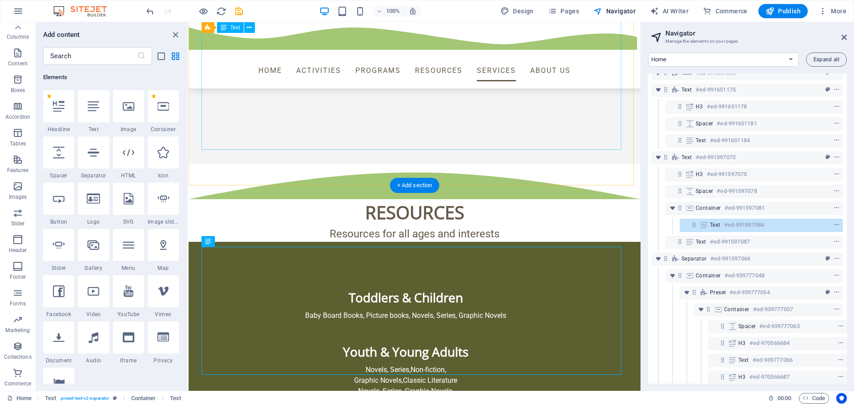
scroll to position [3013, 0]
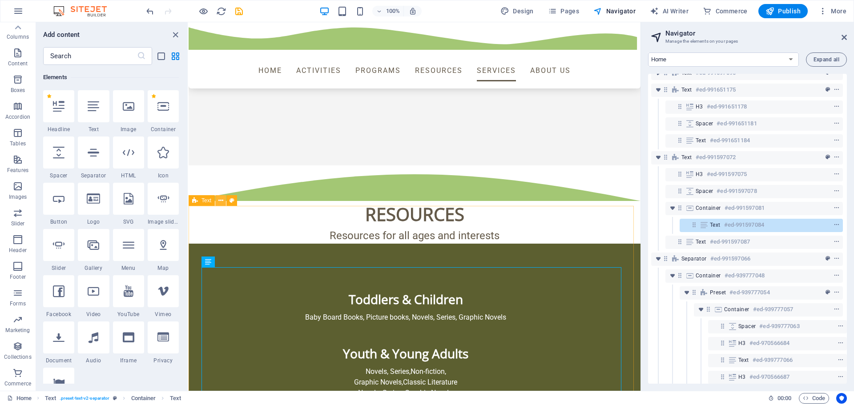
click at [222, 200] on icon at bounding box center [221, 200] width 5 height 9
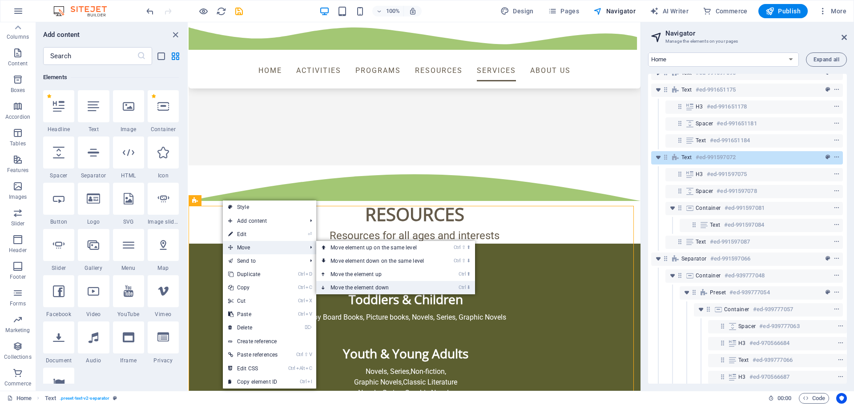
click at [370, 285] on link "Ctrl ⬇ Move the element down" at bounding box center [378, 287] width 125 height 13
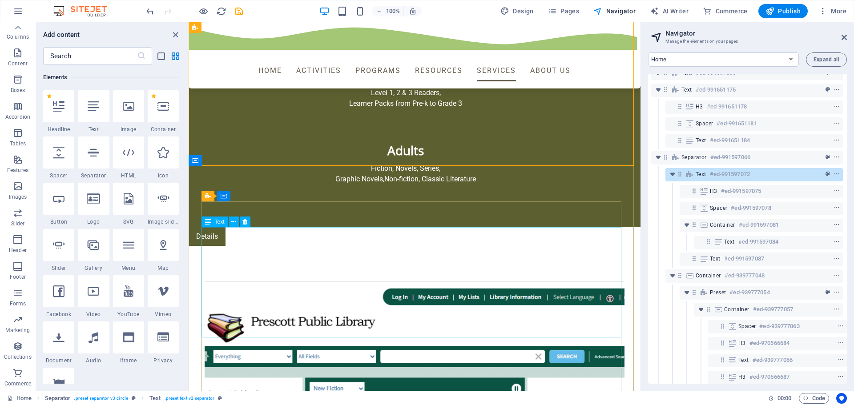
scroll to position [3325, 0]
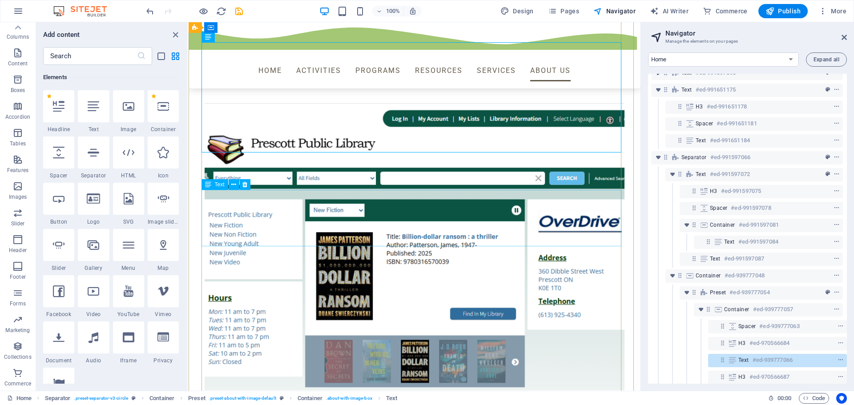
scroll to position [3681, 0]
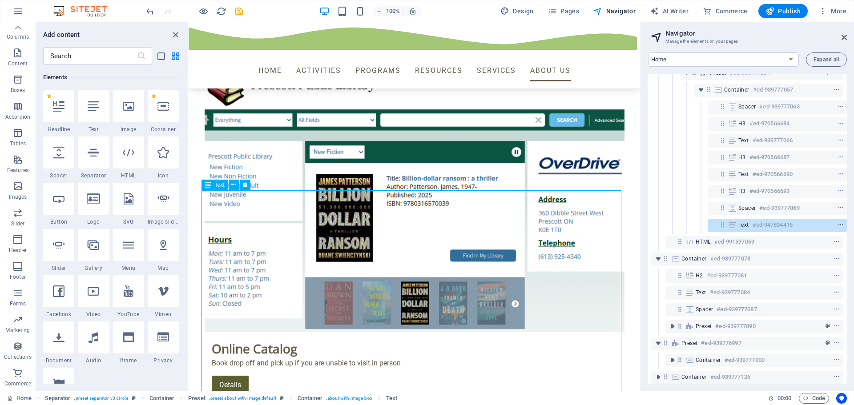
scroll to position [3547, 0]
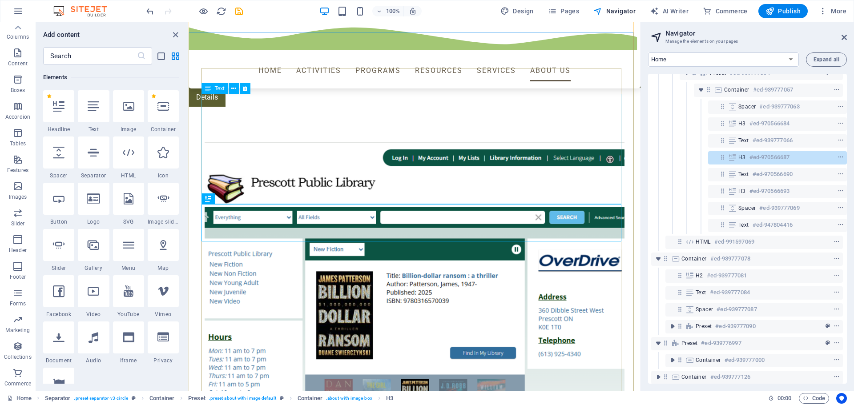
scroll to position [3458, 0]
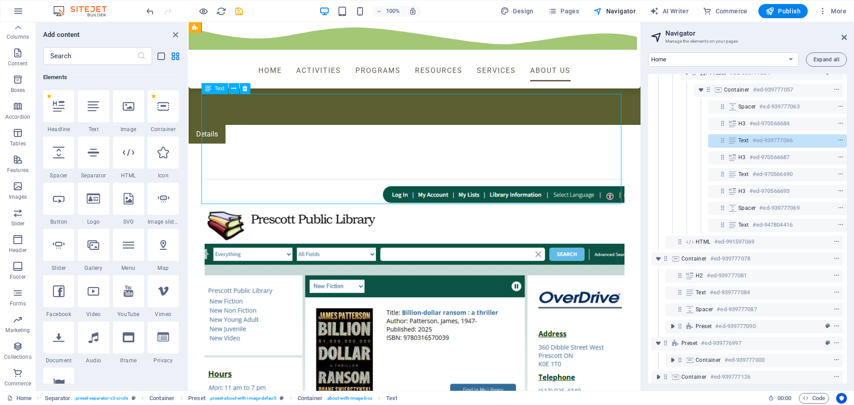
scroll to position [3414, 0]
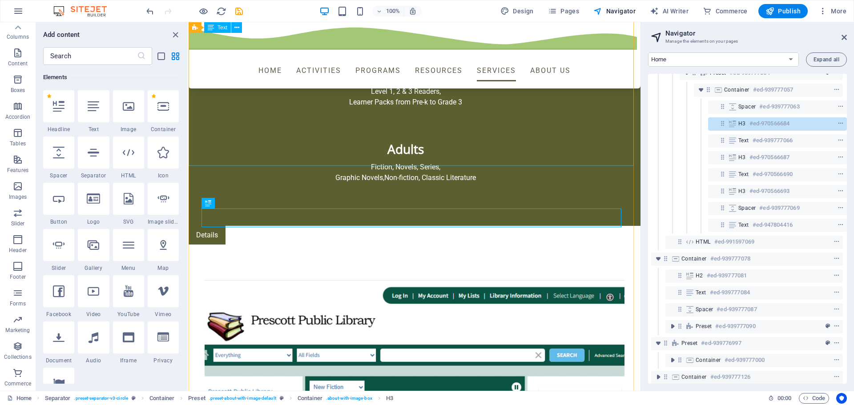
scroll to position [3325, 0]
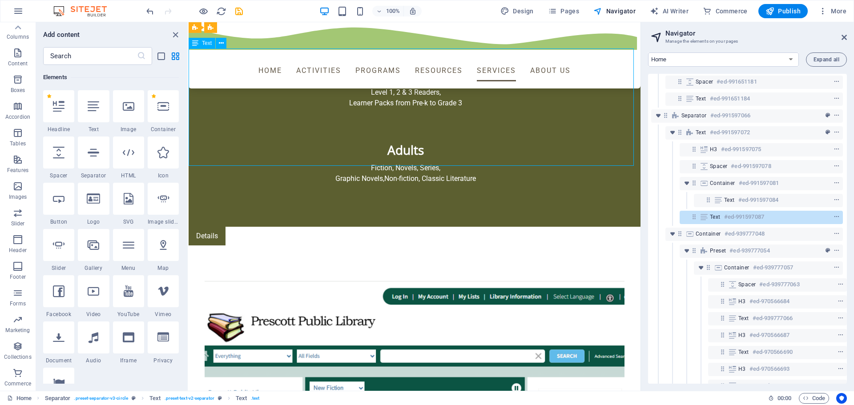
scroll to position [636, 2]
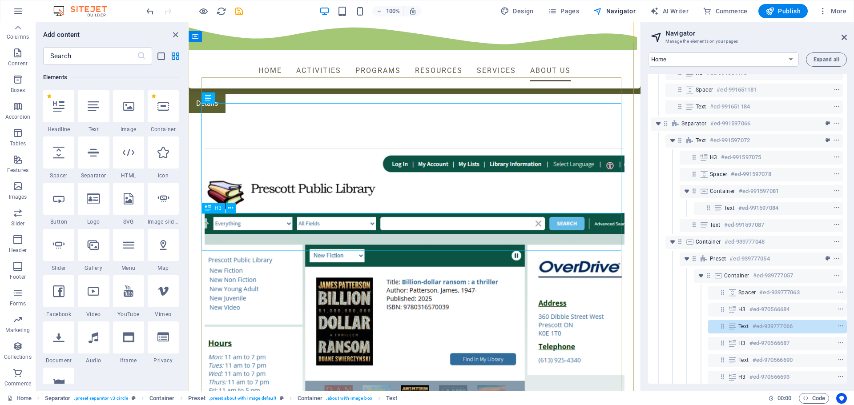
scroll to position [3458, 0]
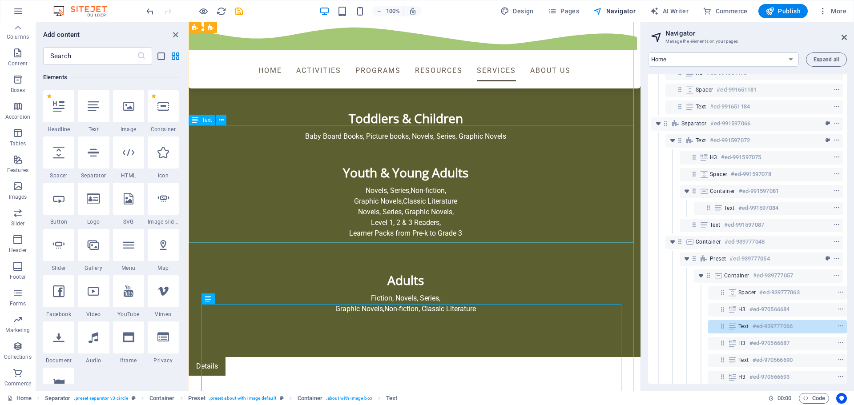
scroll to position [3191, 0]
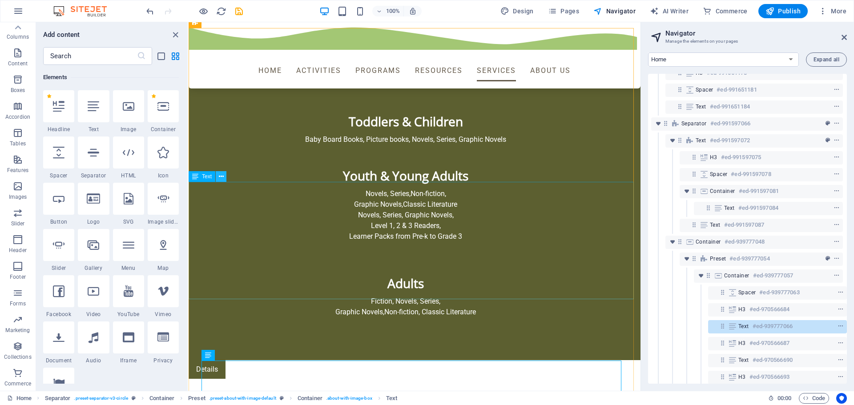
click at [221, 176] on icon at bounding box center [221, 176] width 5 height 9
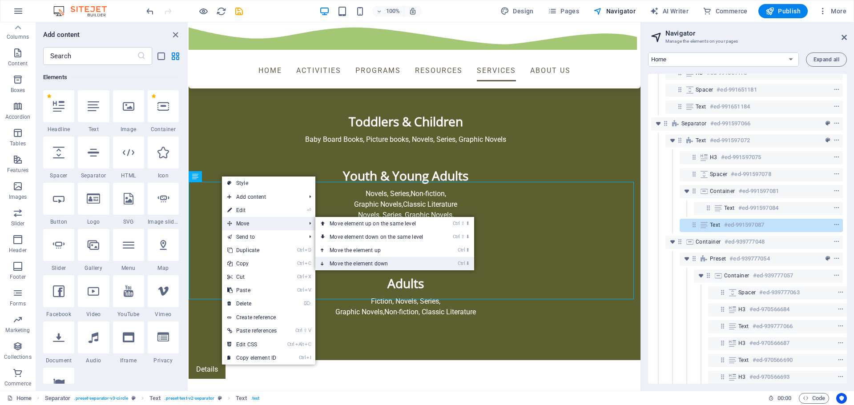
click at [354, 266] on link "Ctrl ⬇ Move the element down" at bounding box center [378, 263] width 125 height 13
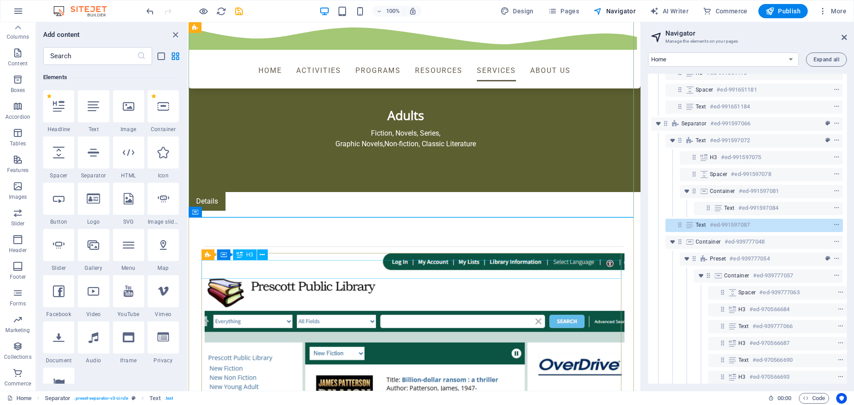
scroll to position [3369, 0]
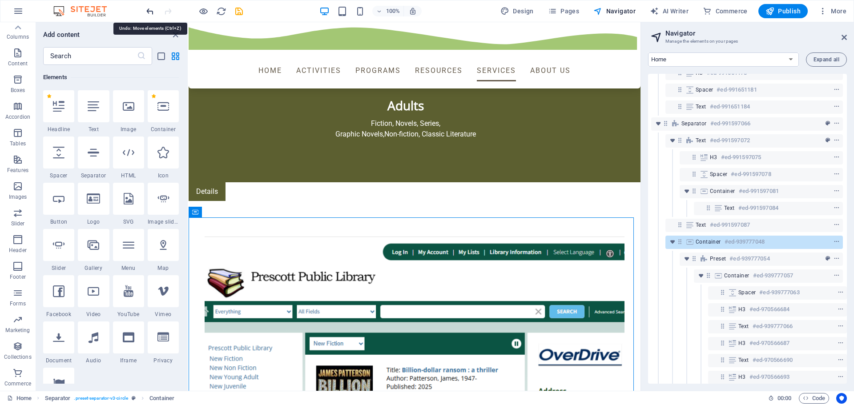
click at [145, 11] on icon "undo" at bounding box center [150, 11] width 10 height 10
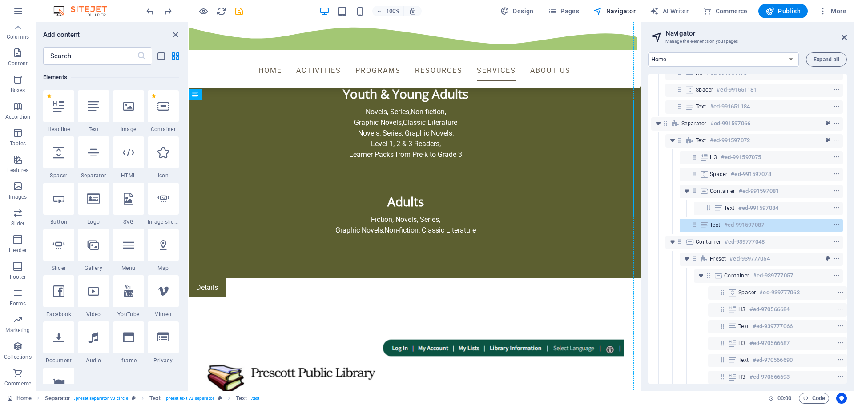
drag, startPoint x: 281, startPoint y: 154, endPoint x: 279, endPoint y: 240, distance: 86.8
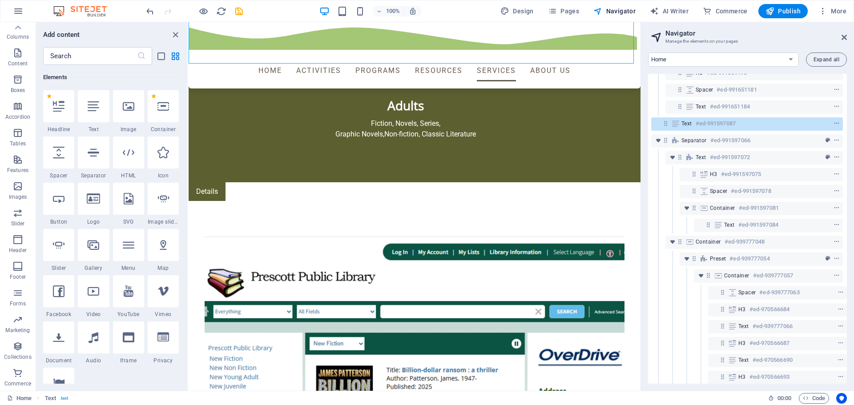
click at [144, 12] on div "100% Design Pages Navigator AI Writer Commerce Publish More" at bounding box center [427, 10] width 854 height 21
click at [150, 11] on icon "undo" at bounding box center [150, 11] width 10 height 10
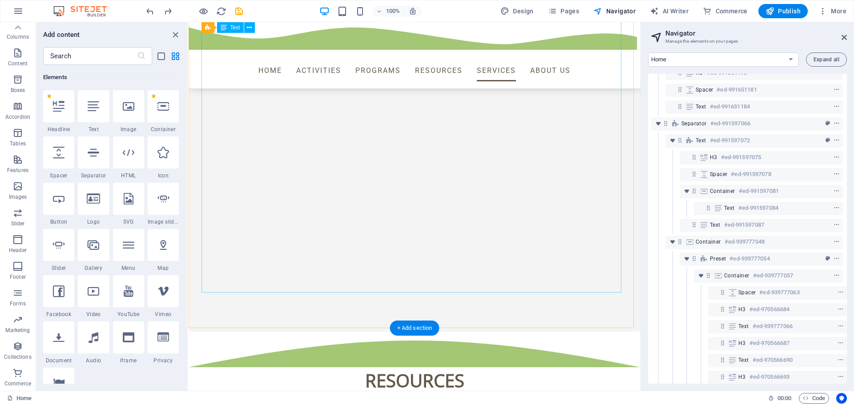
scroll to position [2784, 0]
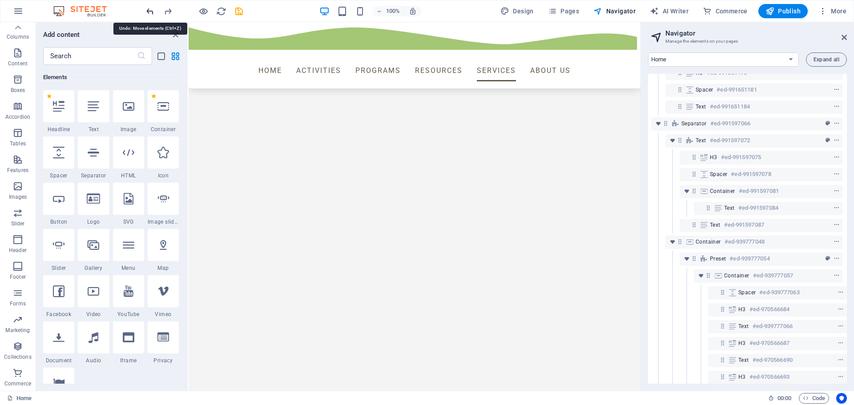
click at [152, 14] on icon "undo" at bounding box center [150, 11] width 10 height 10
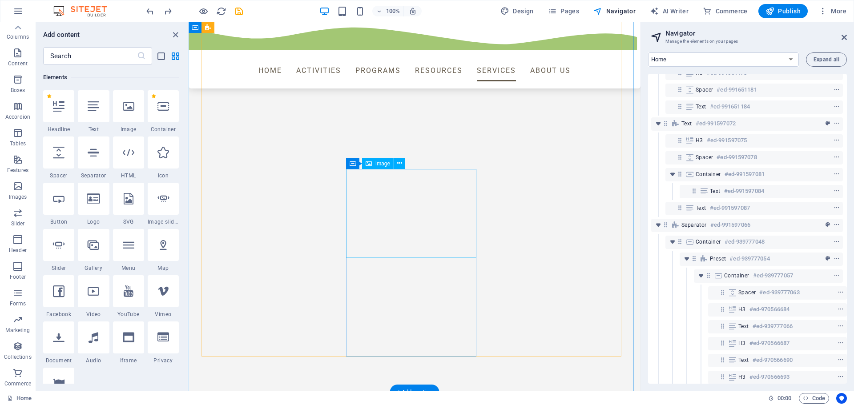
scroll to position [2072, 0]
click at [238, 10] on icon "save" at bounding box center [239, 11] width 10 height 10
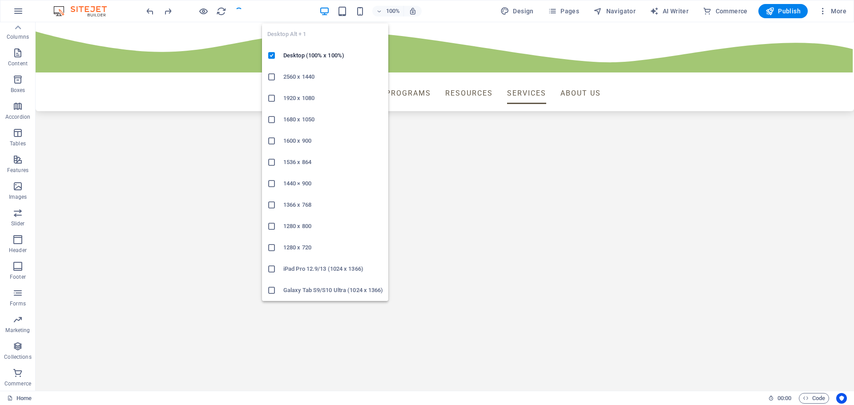
checkbox input "false"
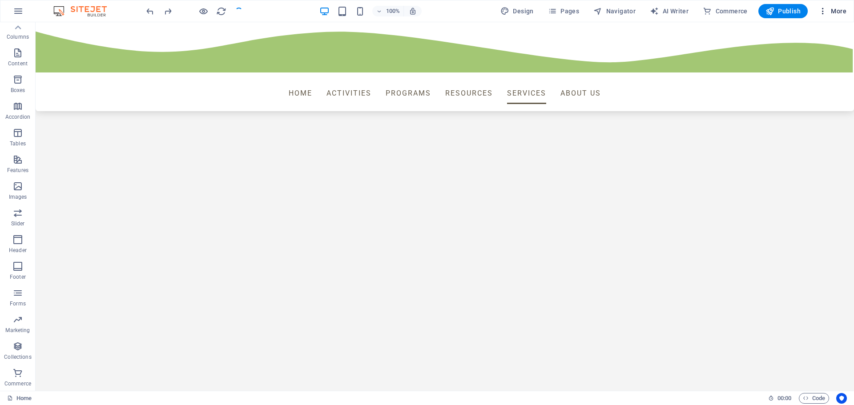
click at [823, 12] on icon "button" at bounding box center [823, 11] width 9 height 9
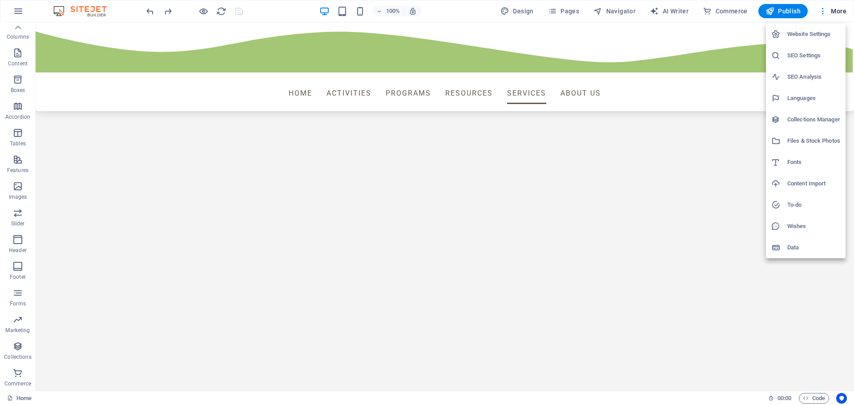
click at [831, 10] on div at bounding box center [427, 202] width 854 height 405
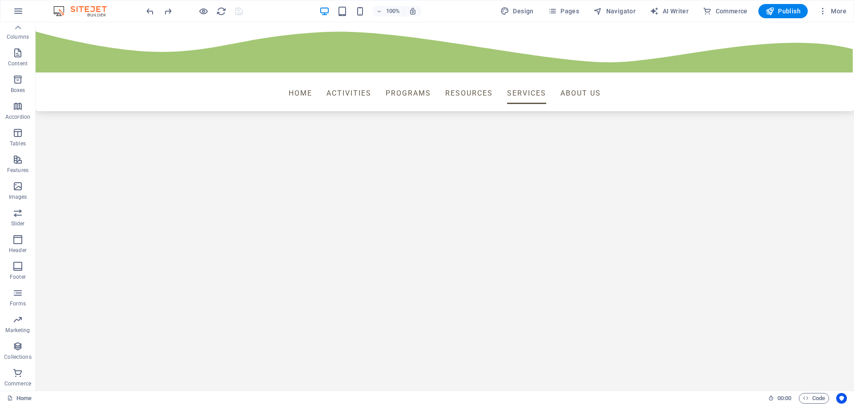
click at [833, 11] on span "More" at bounding box center [833, 11] width 28 height 9
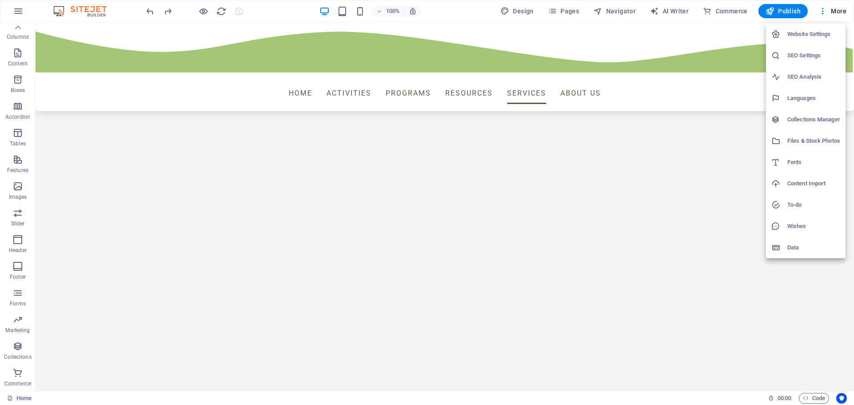
click at [575, 11] on div at bounding box center [427, 202] width 854 height 405
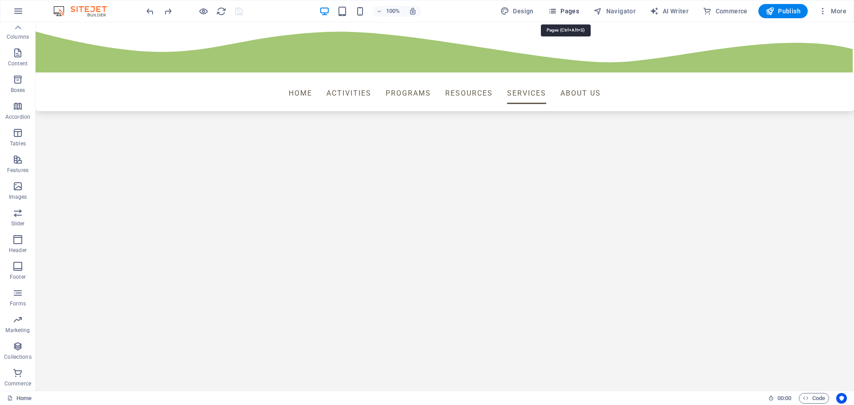
click at [557, 11] on icon "button" at bounding box center [552, 11] width 9 height 9
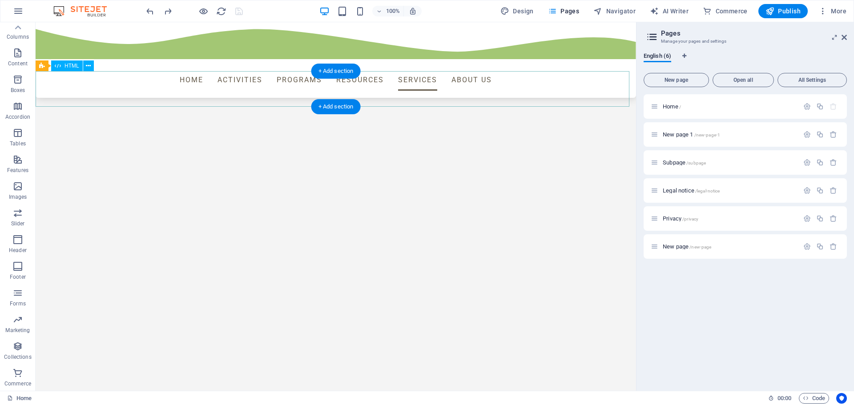
scroll to position [2409, 0]
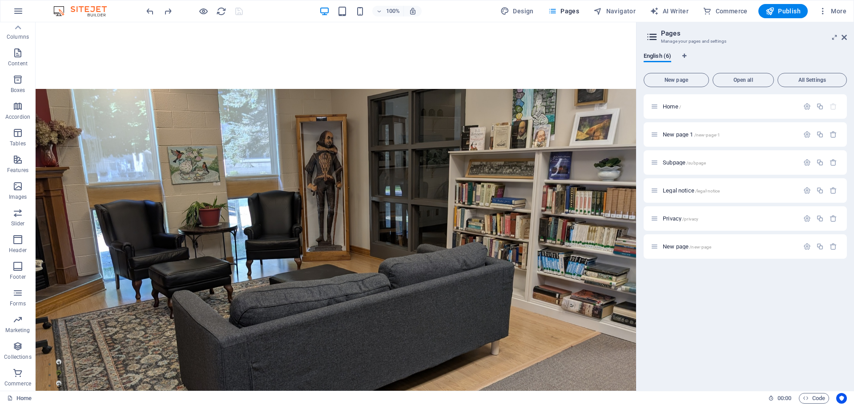
scroll to position [0, 0]
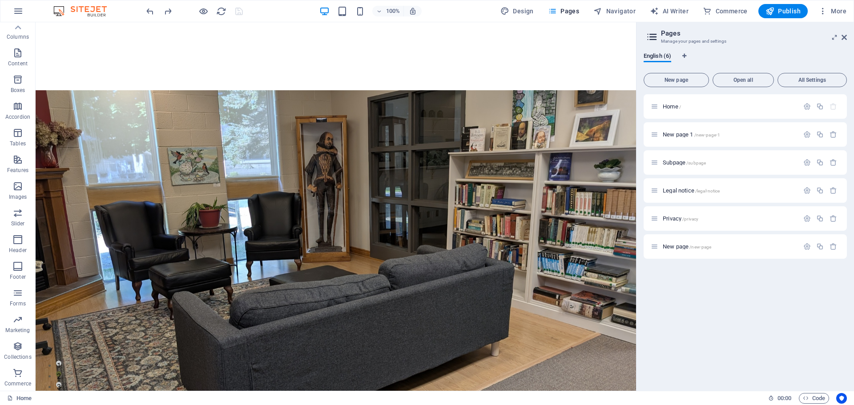
drag, startPoint x: 441, startPoint y: 108, endPoint x: 526, endPoint y: 89, distance: 87.2
click at [21, 54] on icon "button" at bounding box center [17, 53] width 11 height 11
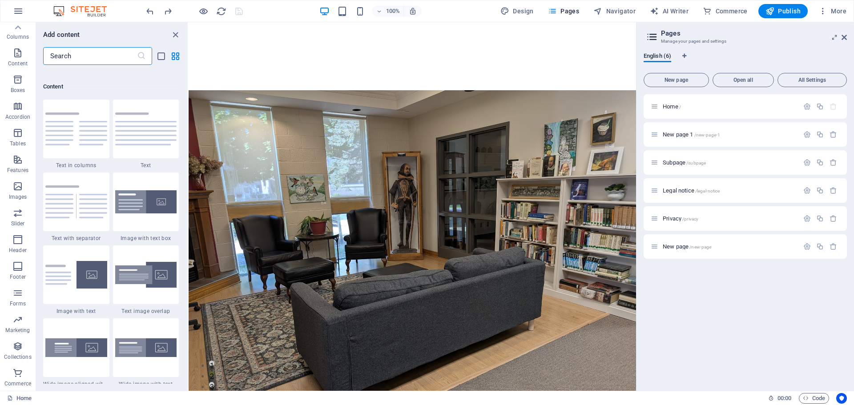
scroll to position [1557, 0]
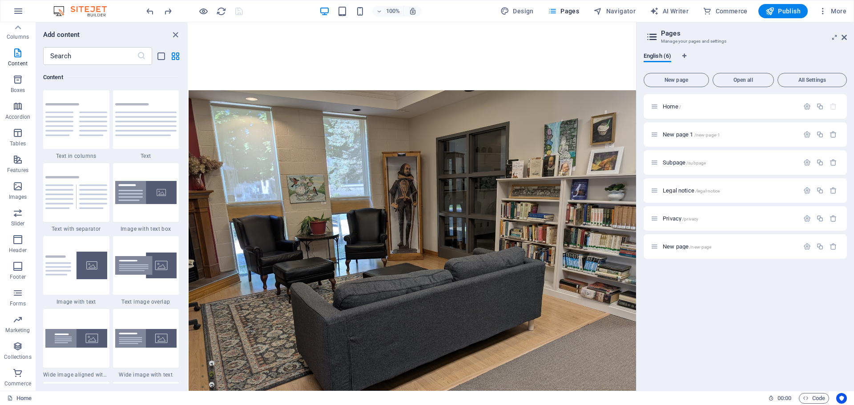
click at [18, 79] on icon "button" at bounding box center [17, 79] width 11 height 11
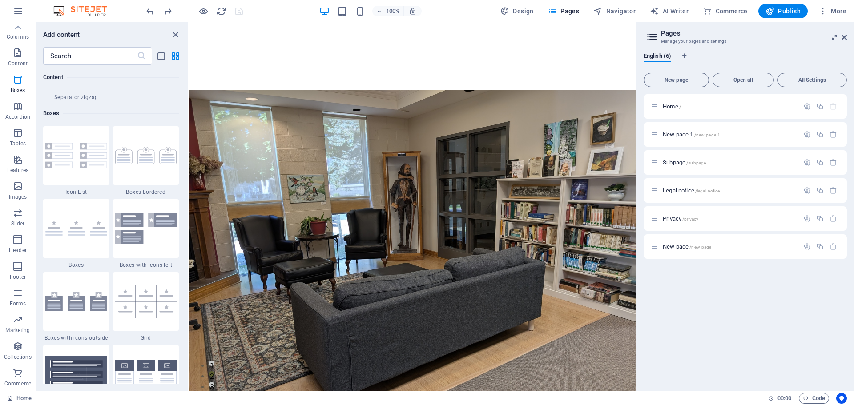
scroll to position [2455, 0]
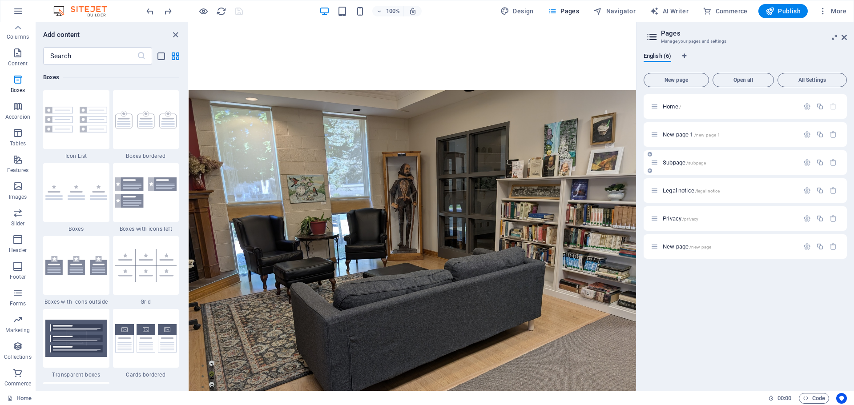
click at [669, 162] on span "Subpage /subpage" at bounding box center [684, 162] width 43 height 7
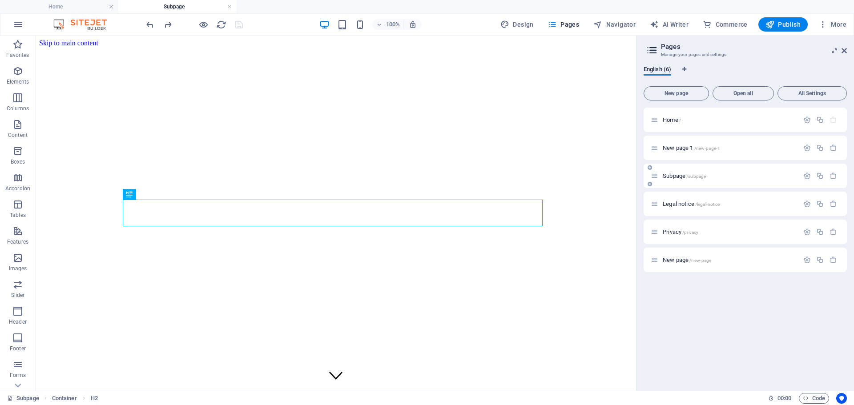
scroll to position [230, 0]
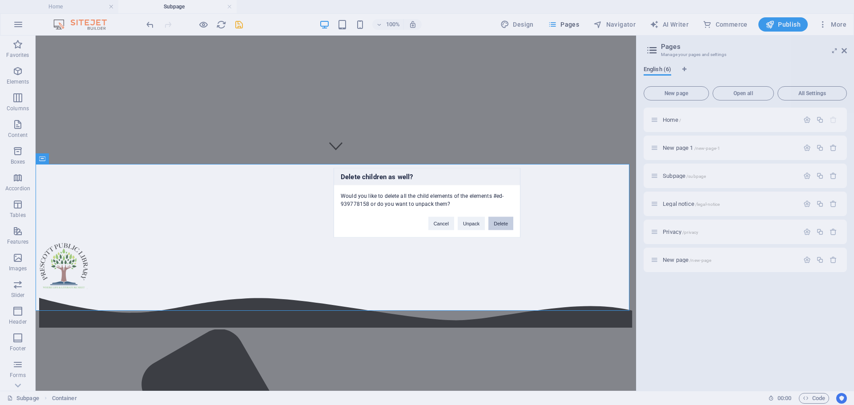
click at [499, 223] on button "Delete" at bounding box center [501, 223] width 25 height 13
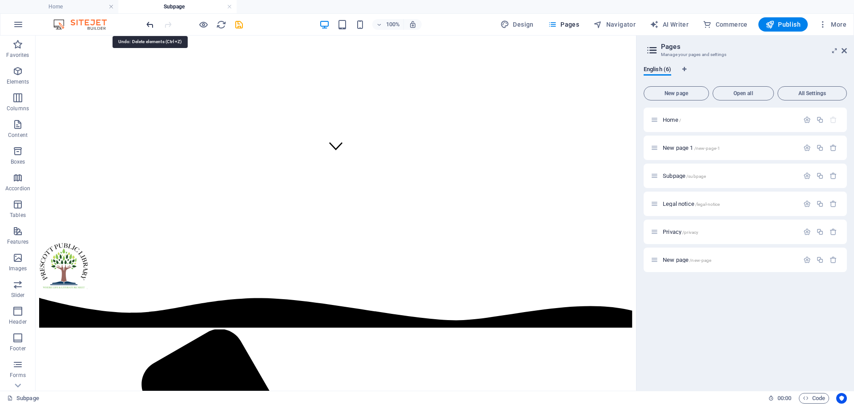
click at [148, 26] on icon "undo" at bounding box center [150, 25] width 10 height 10
click at [148, 26] on div at bounding box center [195, 24] width 100 height 14
click at [833, 176] on icon "button" at bounding box center [834, 176] width 8 height 8
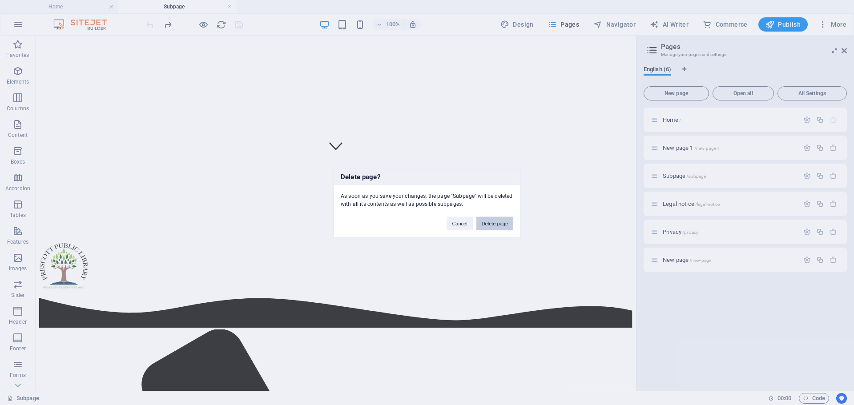
click at [499, 224] on button "Delete page" at bounding box center [495, 223] width 37 height 13
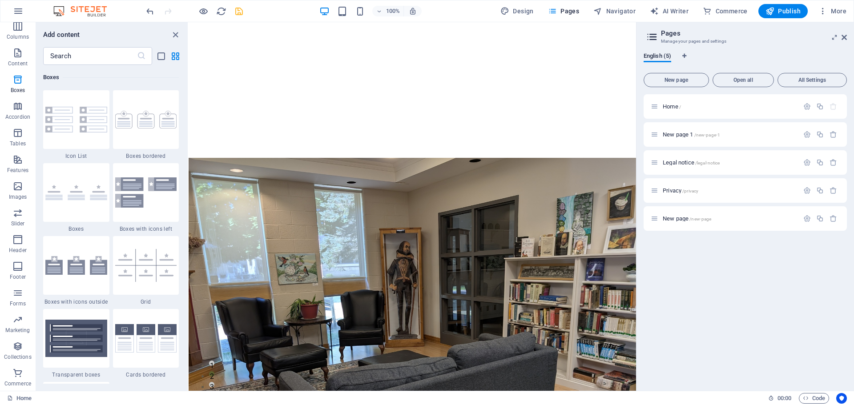
click at [676, 106] on span "Home /" at bounding box center [672, 106] width 18 height 7
click at [656, 106] on icon at bounding box center [655, 107] width 8 height 8
click at [710, 135] on span "/new-page-1" at bounding box center [708, 135] width 26 height 5
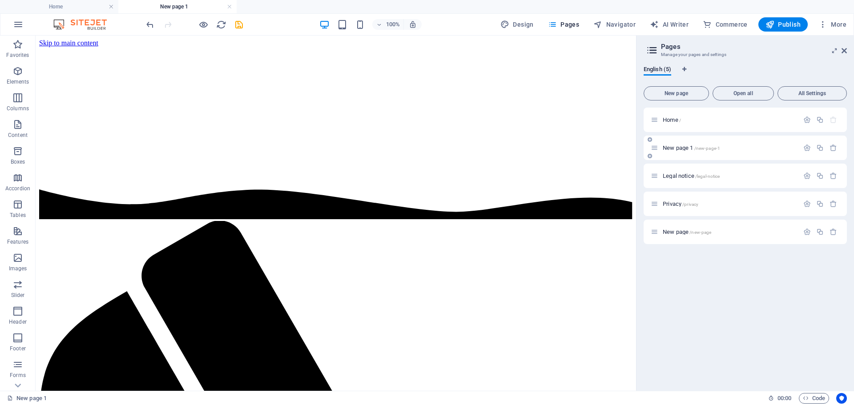
scroll to position [0, 0]
click at [153, 23] on icon "undo" at bounding box center [150, 25] width 10 height 10
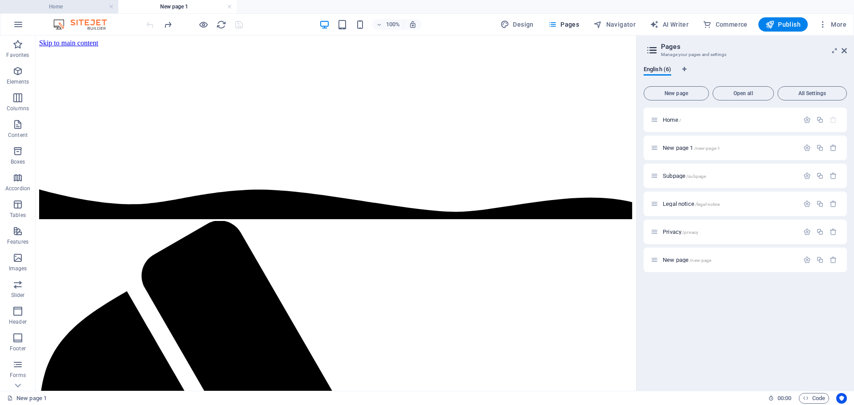
click at [82, 5] on h4 "Home" at bounding box center [59, 7] width 118 height 10
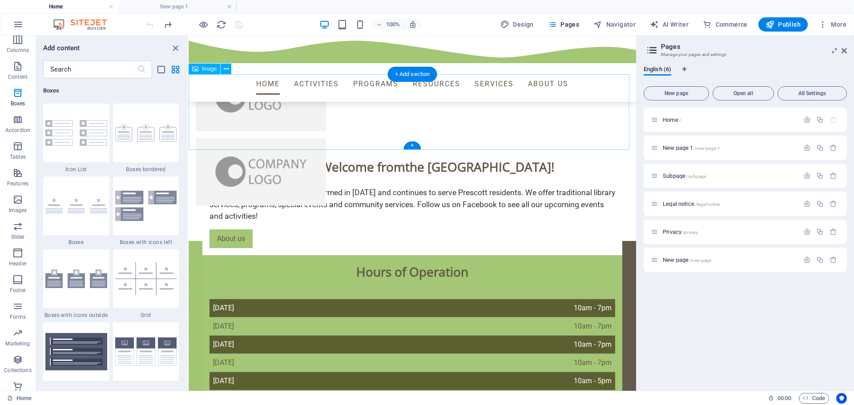
scroll to position [757, 0]
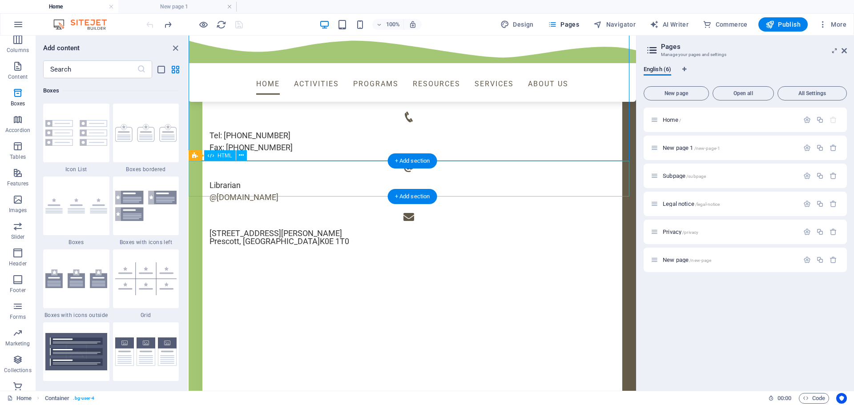
scroll to position [1068, 0]
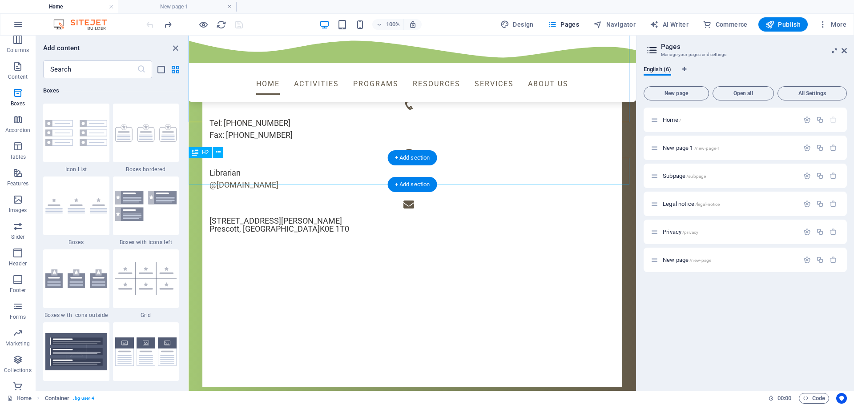
click at [74, 67] on input "text" at bounding box center [90, 70] width 94 height 18
click at [215, 152] on button at bounding box center [218, 152] width 11 height 11
click at [199, 154] on div "H2" at bounding box center [201, 152] width 24 height 11
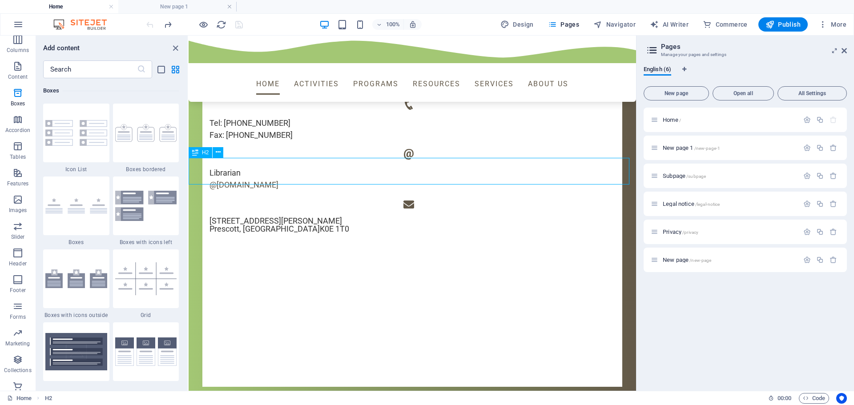
click at [197, 154] on icon at bounding box center [195, 152] width 6 height 11
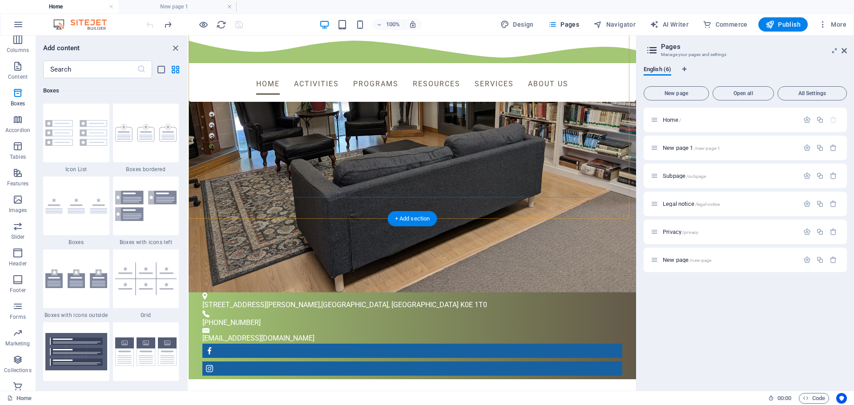
scroll to position [267, 0]
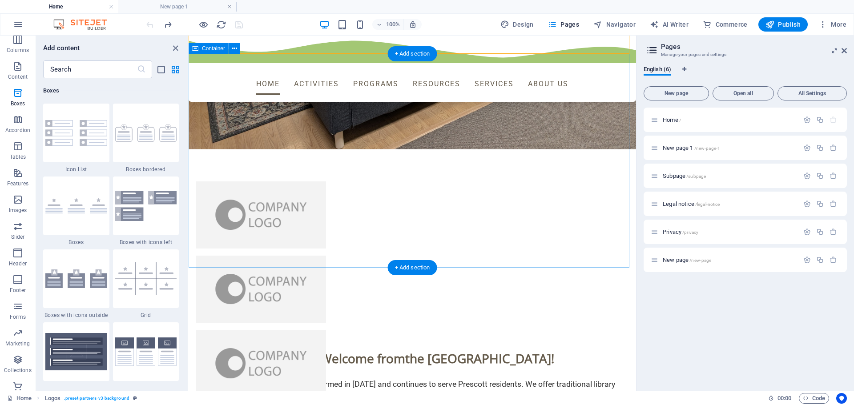
scroll to position [579, 0]
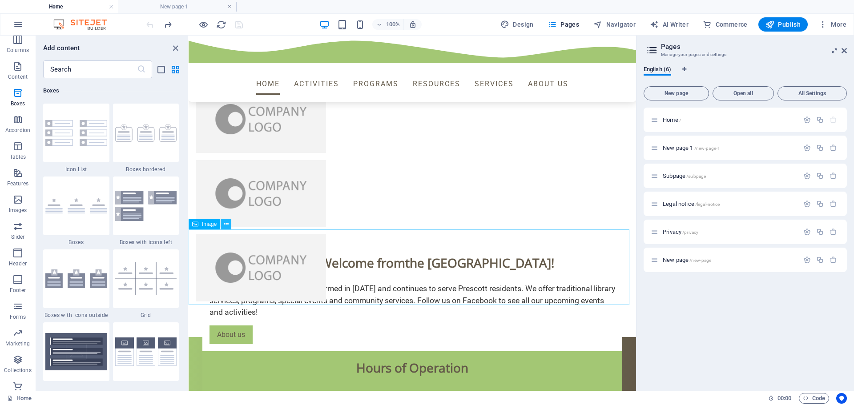
click at [226, 225] on icon at bounding box center [226, 224] width 5 height 9
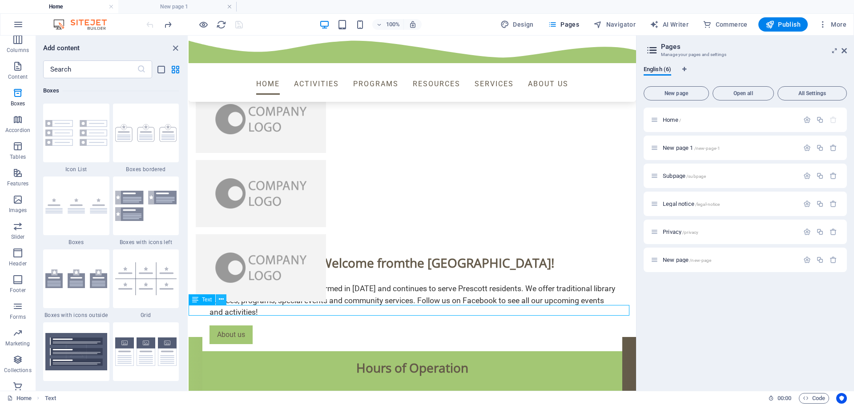
click at [221, 300] on icon at bounding box center [221, 299] width 5 height 9
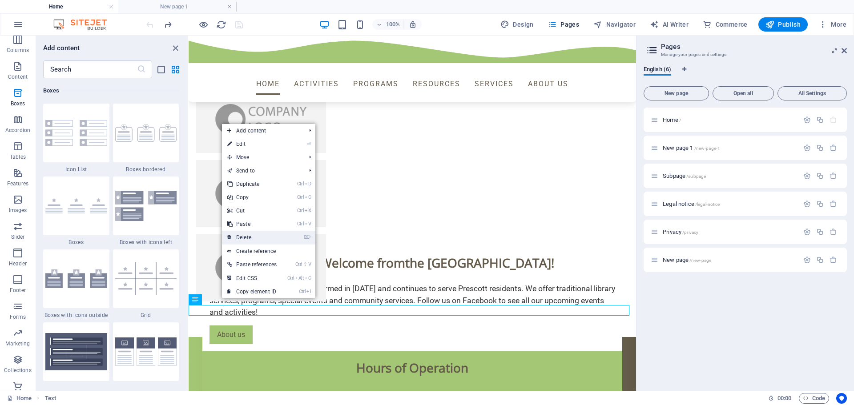
click at [248, 238] on link "⌦ Delete" at bounding box center [252, 237] width 60 height 13
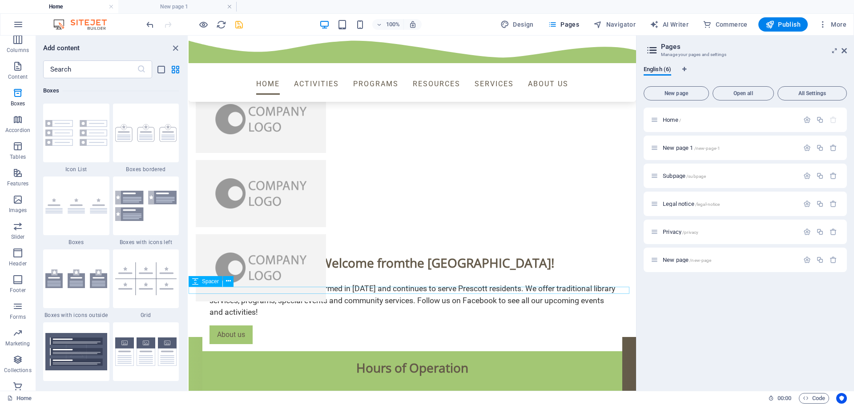
scroll to position [623, 0]
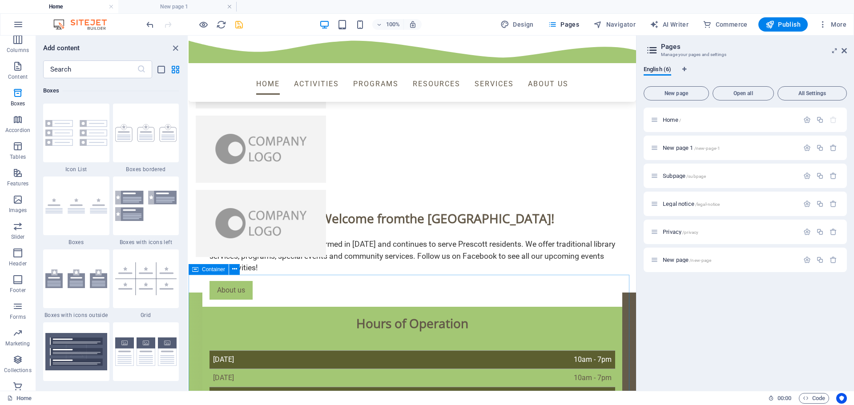
click at [216, 270] on span "Container" at bounding box center [213, 269] width 23 height 5
click at [236, 271] on icon at bounding box center [234, 269] width 5 height 9
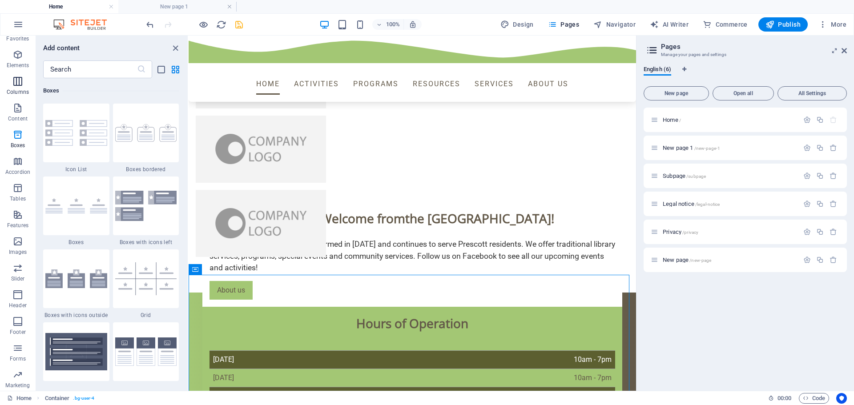
scroll to position [0, 0]
click at [15, 23] on icon "button" at bounding box center [18, 24] width 11 height 11
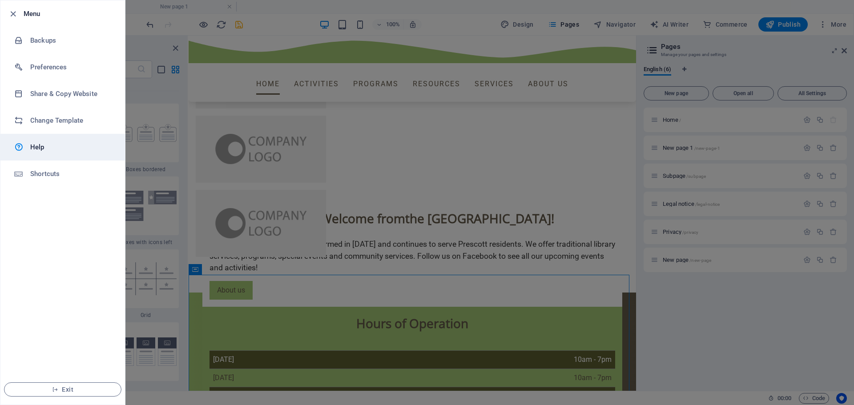
click at [42, 148] on h6 "Help" at bounding box center [71, 147] width 82 height 11
click at [692, 124] on div at bounding box center [427, 202] width 854 height 405
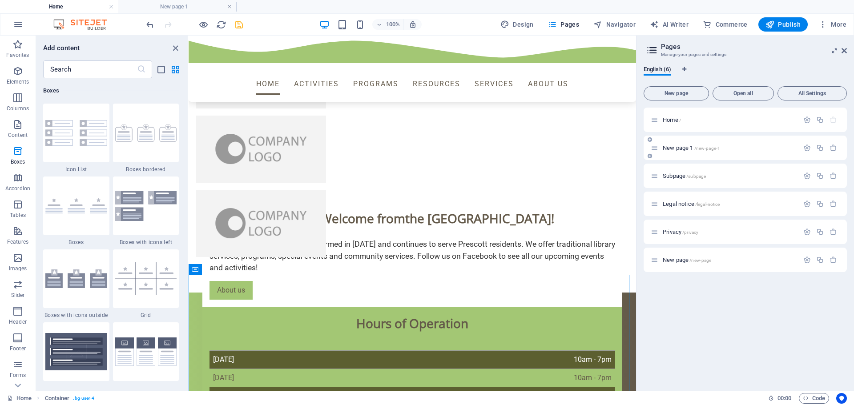
click at [663, 145] on span "New page 1 /new-page-1" at bounding box center [691, 148] width 57 height 7
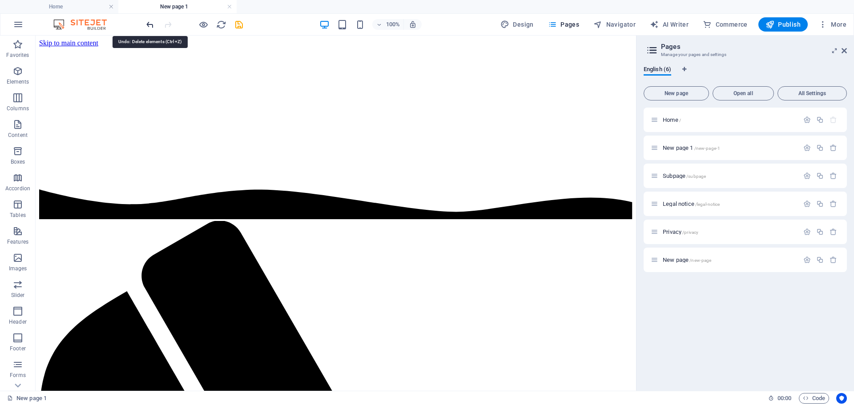
click at [146, 24] on icon "undo" at bounding box center [150, 25] width 10 height 10
click at [150, 24] on icon "undo" at bounding box center [150, 25] width 10 height 10
